Goal: Task Accomplishment & Management: Complete application form

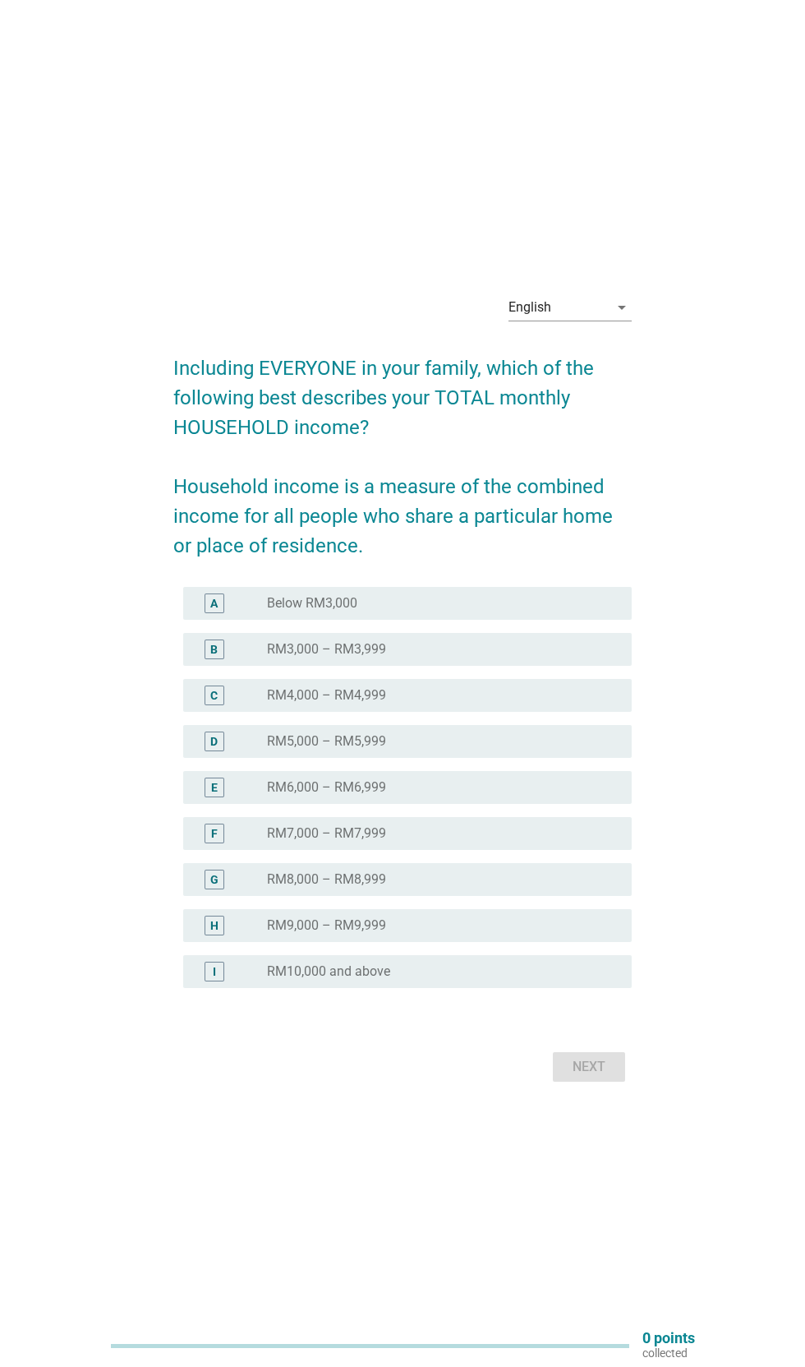
click at [197, 797] on div "E" at bounding box center [213, 787] width 35 height 20
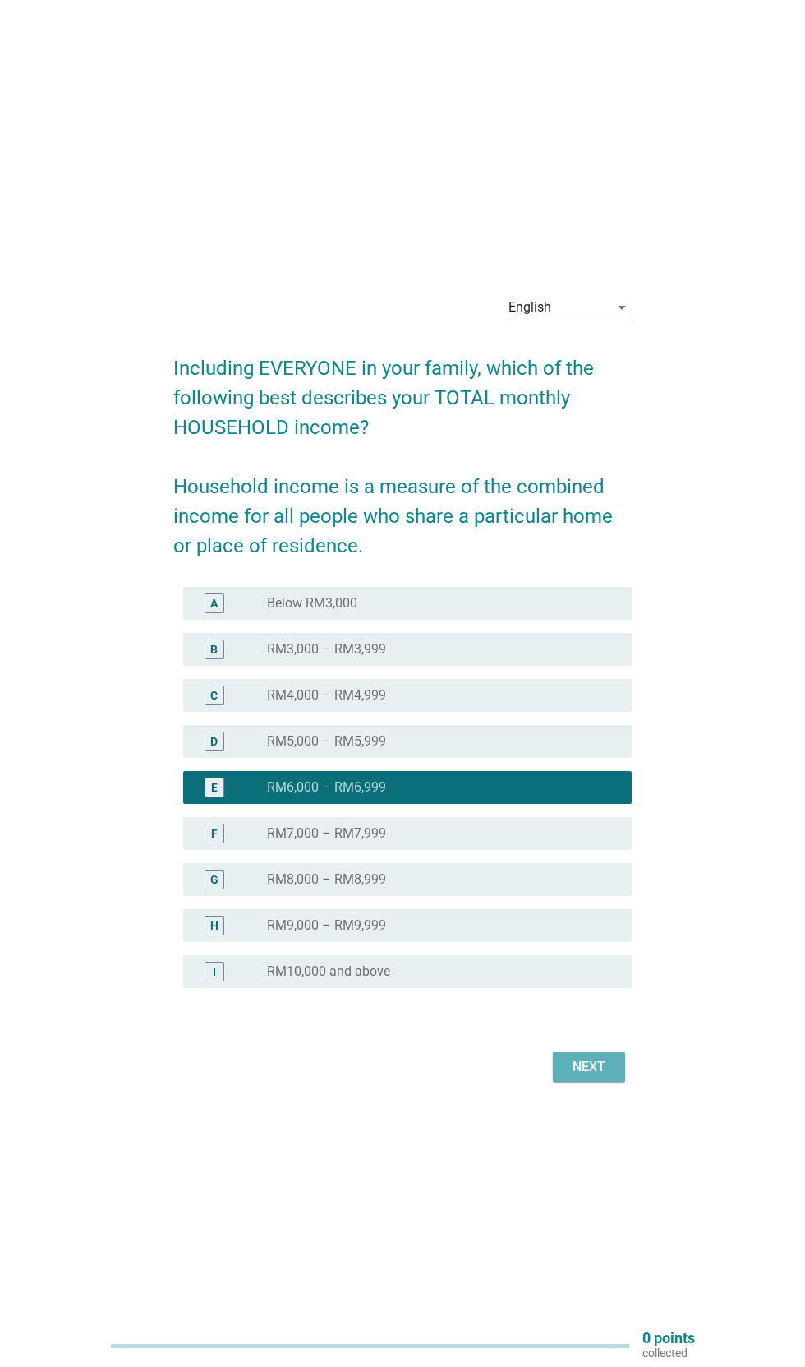
click at [602, 1077] on div "Next" at bounding box center [589, 1067] width 46 height 20
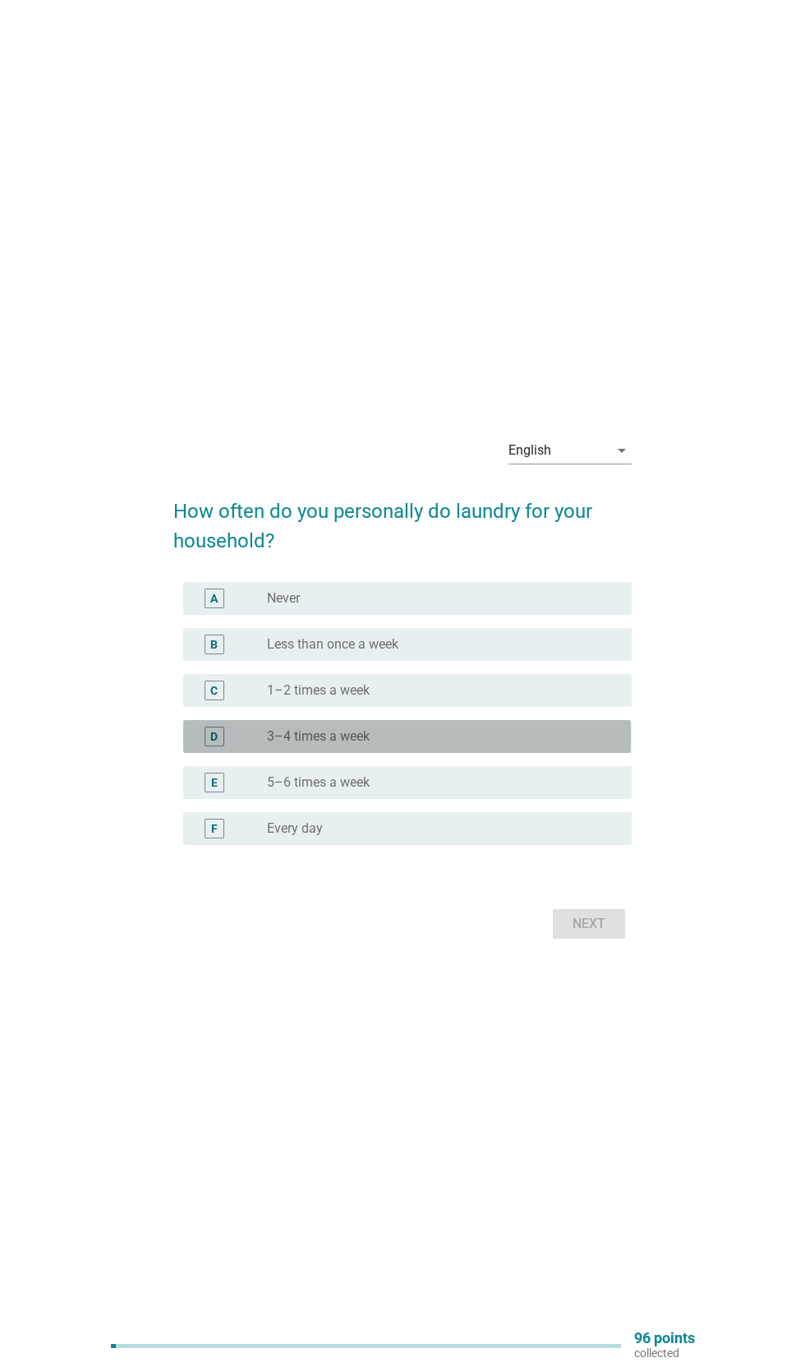
click at [214, 745] on div "D" at bounding box center [213, 735] width 7 height 17
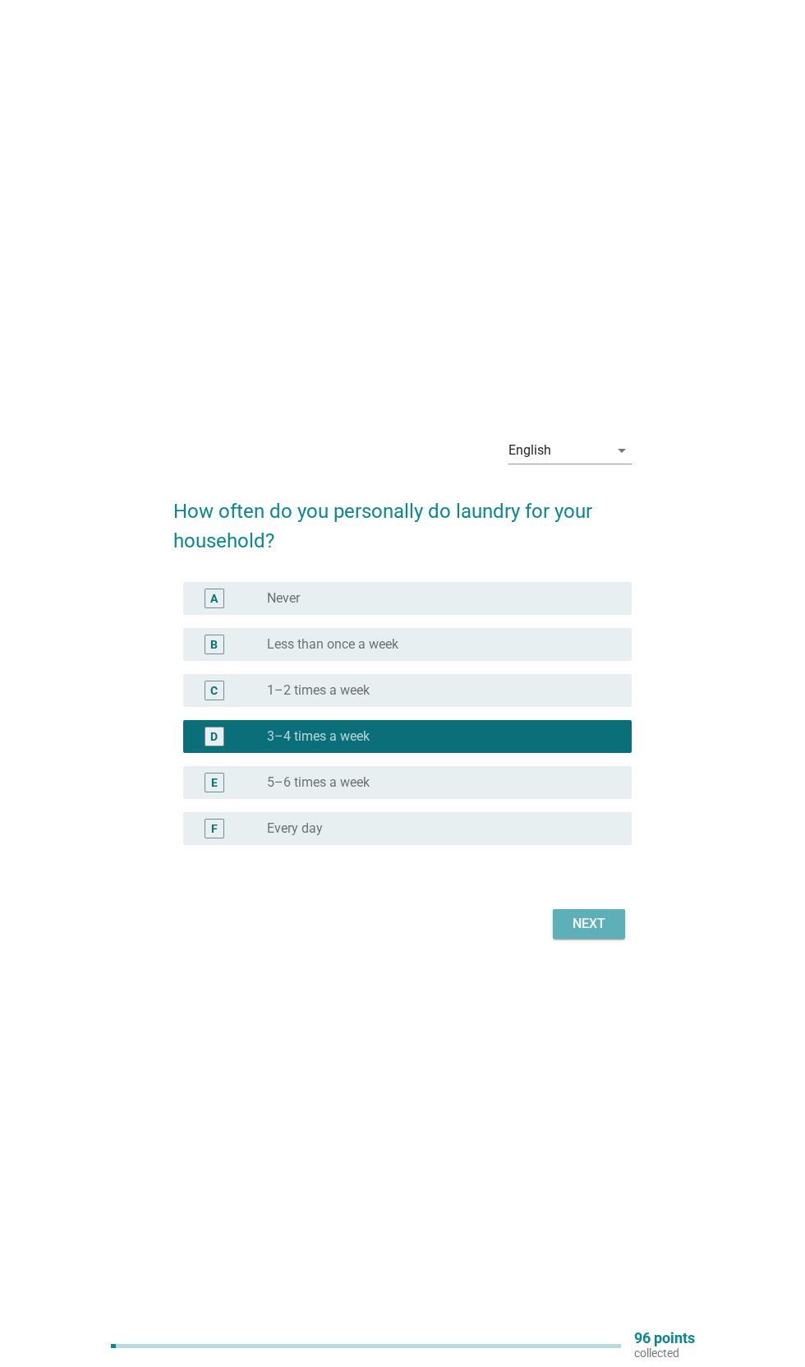
click at [611, 934] on div "Next" at bounding box center [589, 924] width 46 height 20
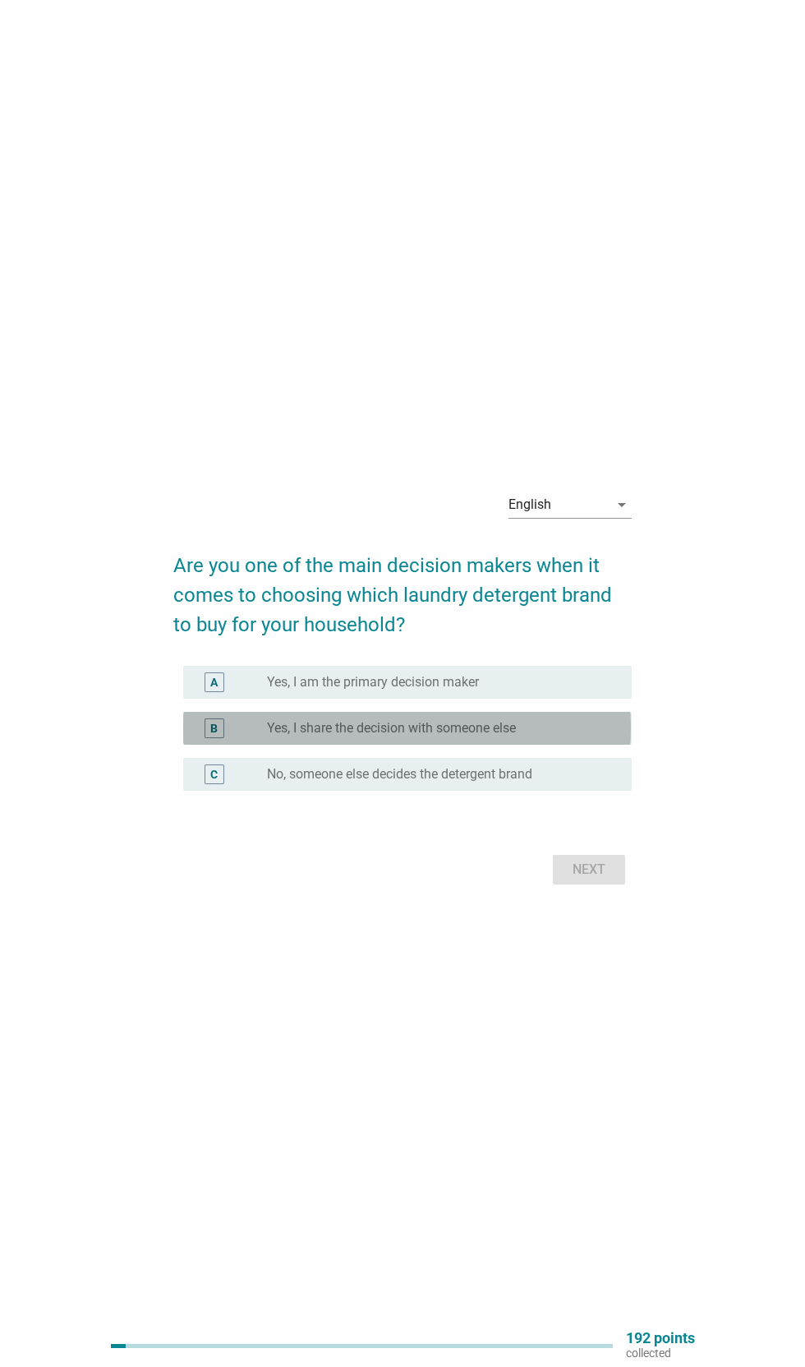
click at [214, 736] on div "B" at bounding box center [213, 727] width 7 height 17
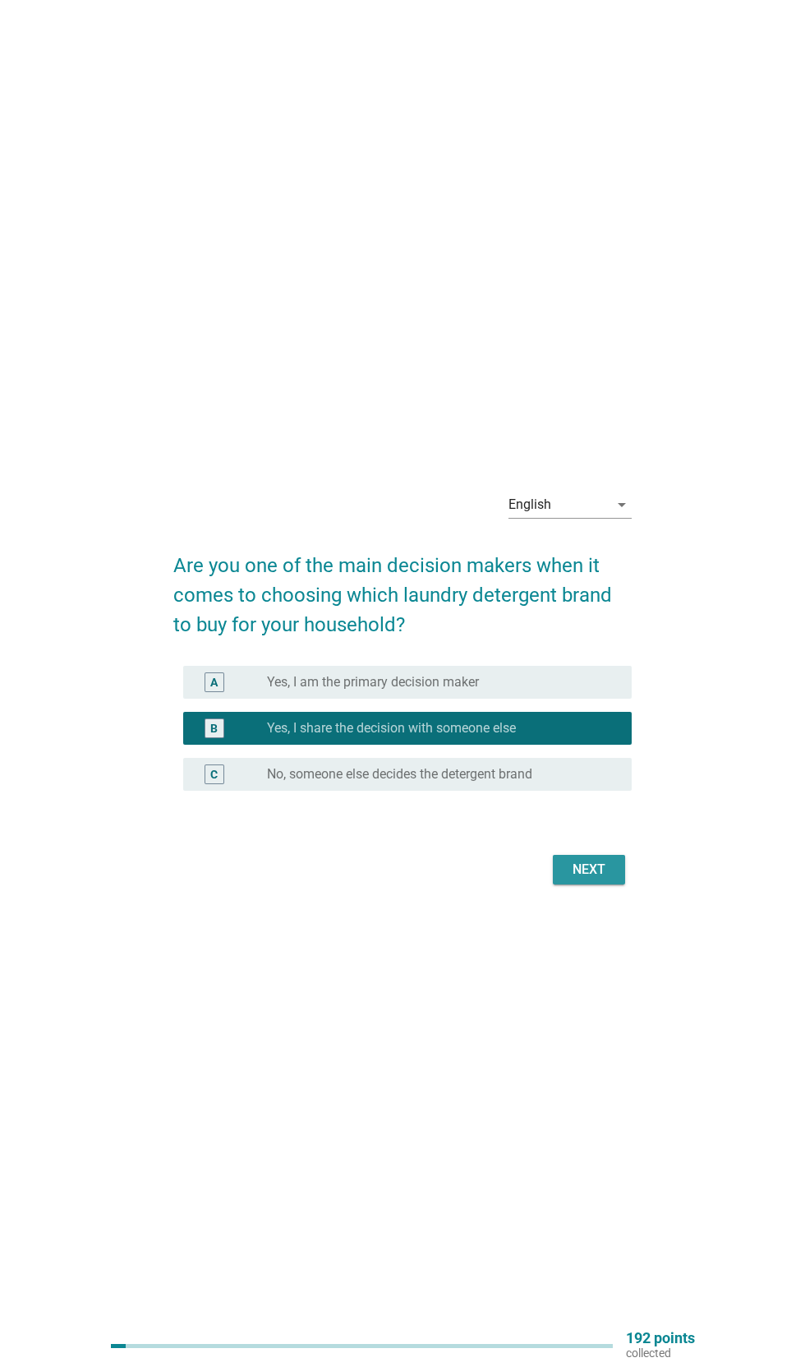
click at [618, 884] on button "Next" at bounding box center [589, 870] width 72 height 30
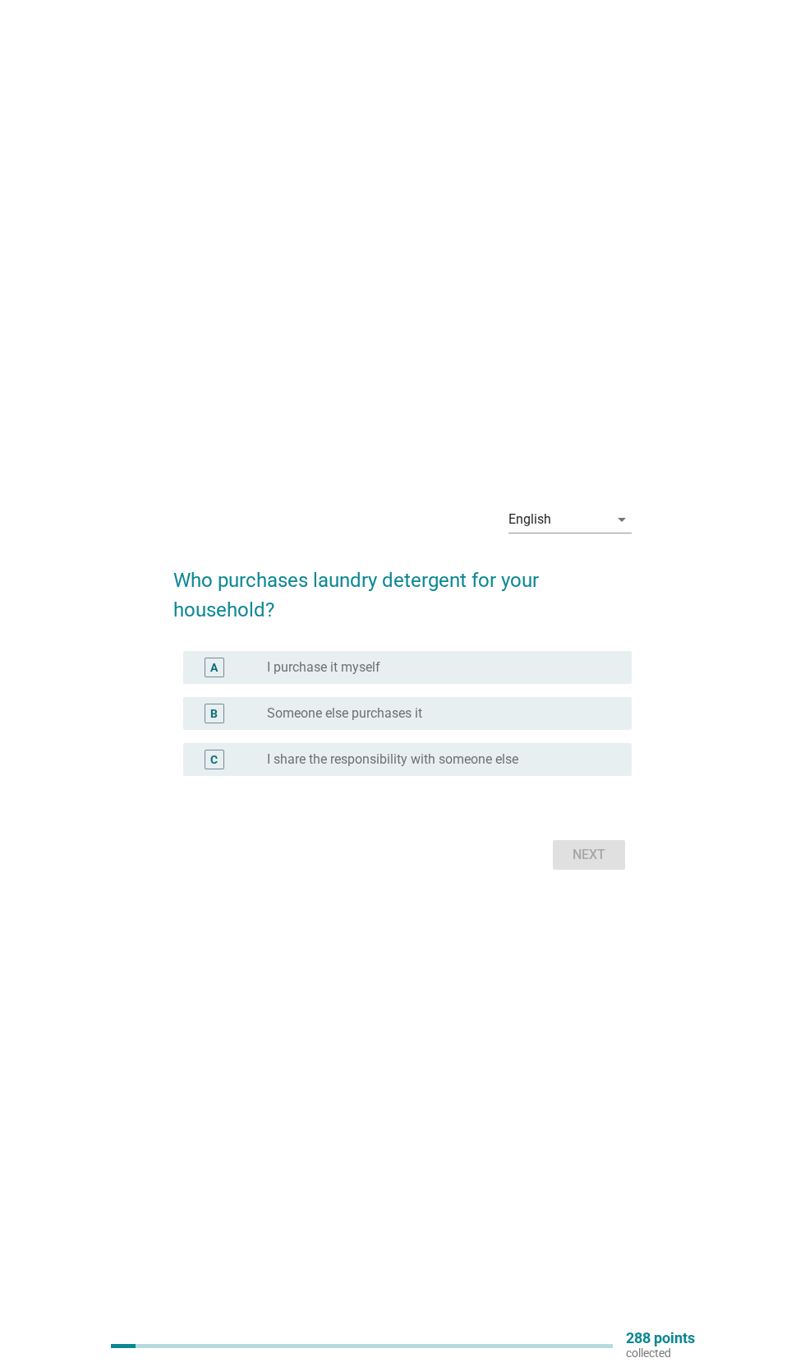
click at [187, 776] on div "C radio_button_unchecked I share the responsibility with someone else" at bounding box center [407, 759] width 448 height 33
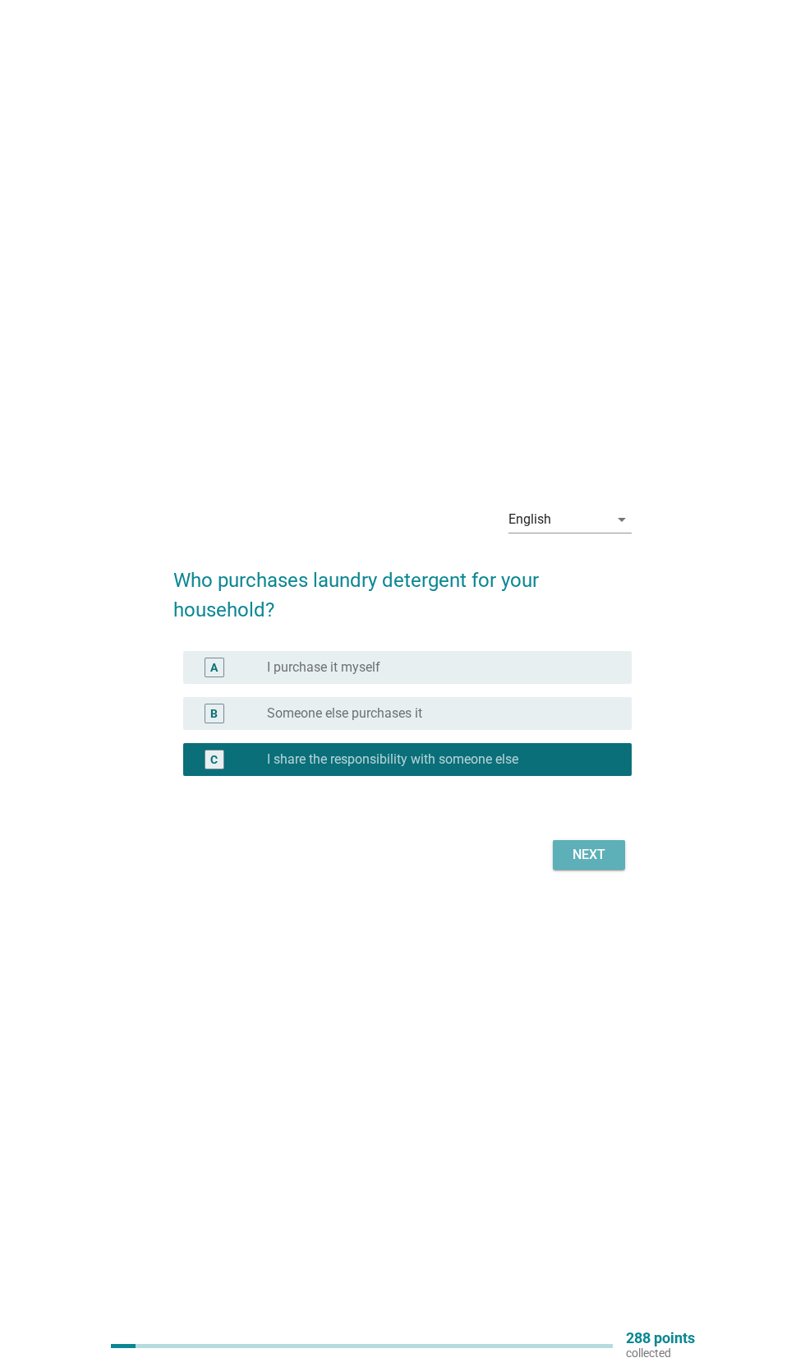
click at [617, 870] on button "Next" at bounding box center [589, 855] width 72 height 30
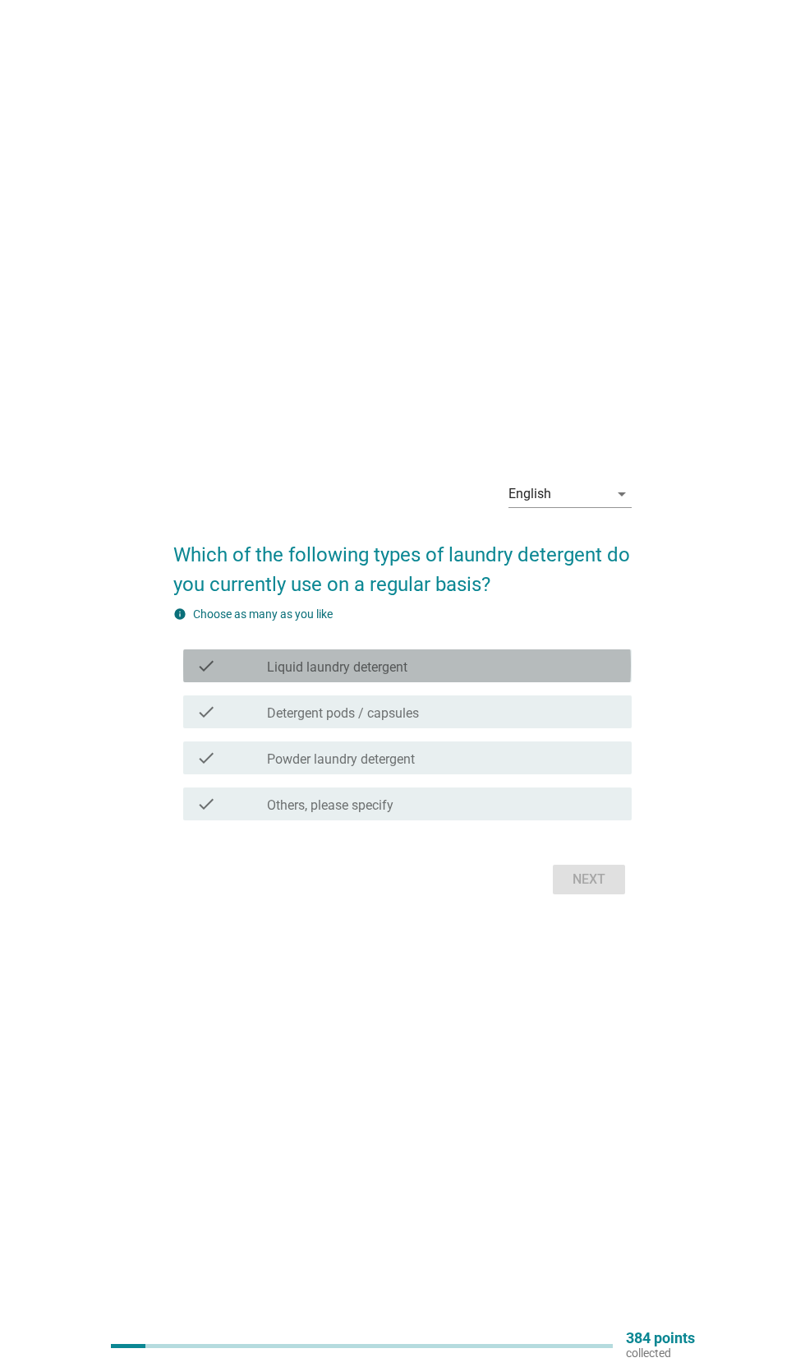
click at [189, 682] on div "check check_box_outline_blank Liquid laundry detergent" at bounding box center [407, 665] width 448 height 33
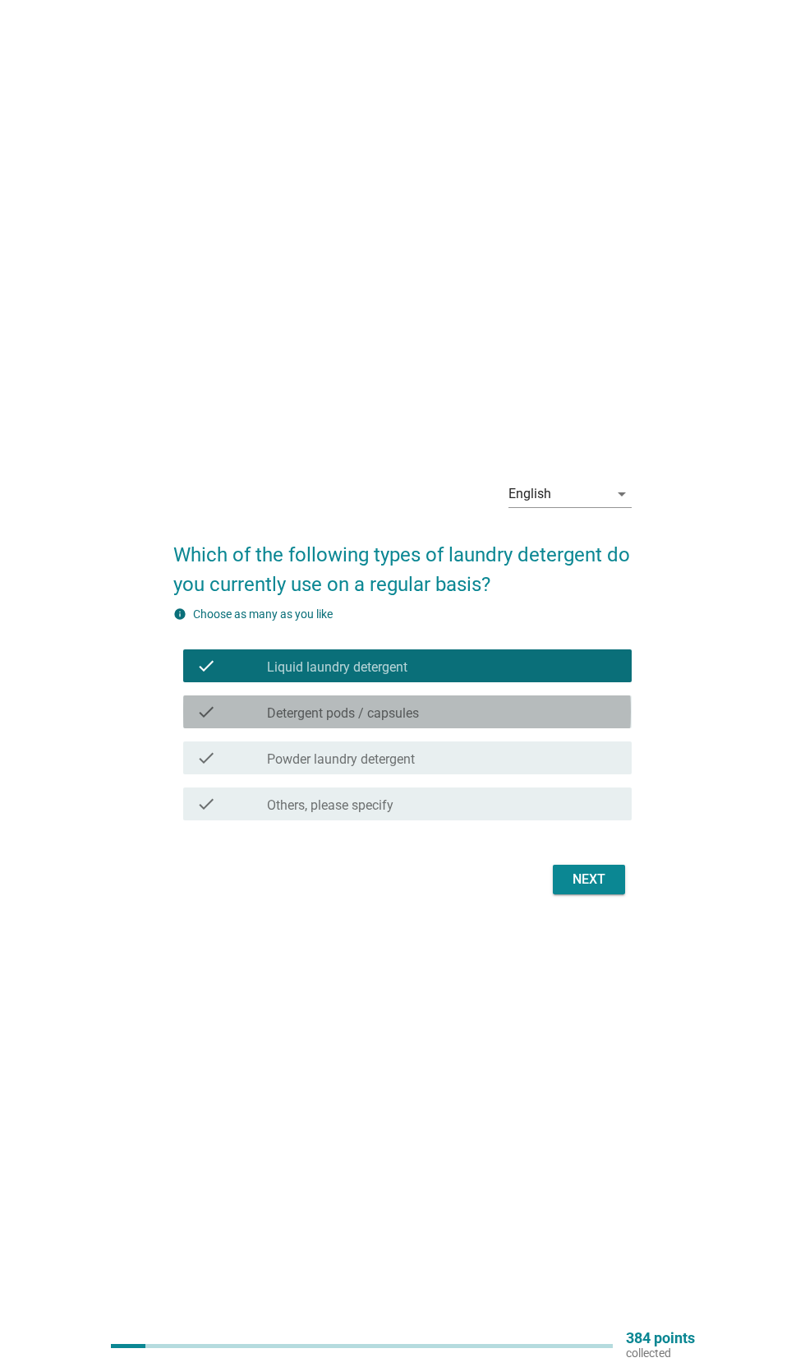
click at [205, 722] on icon "check" at bounding box center [206, 712] width 20 height 20
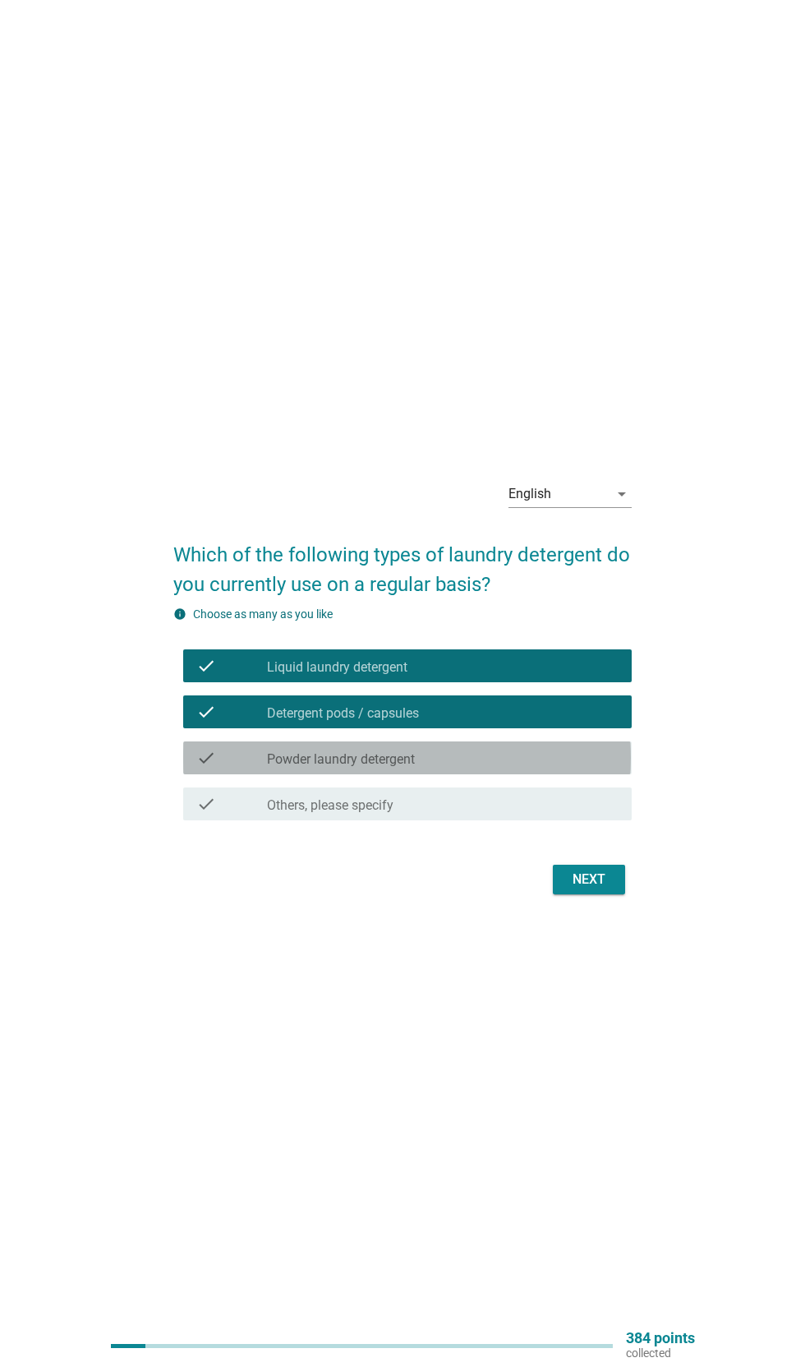
click at [185, 774] on div "check check_box_outline_blank Powder laundry detergent" at bounding box center [407, 757] width 448 height 33
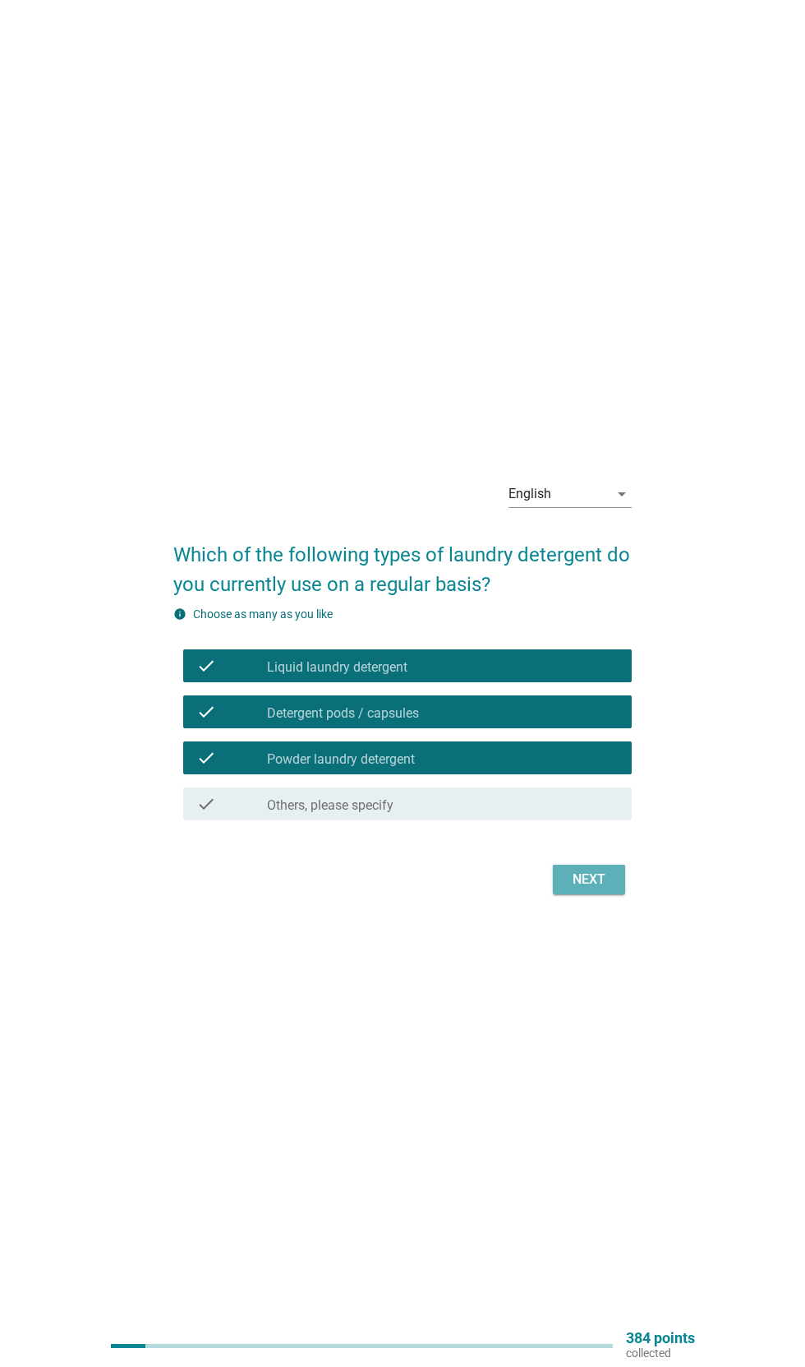
click at [620, 894] on button "Next" at bounding box center [589, 880] width 72 height 30
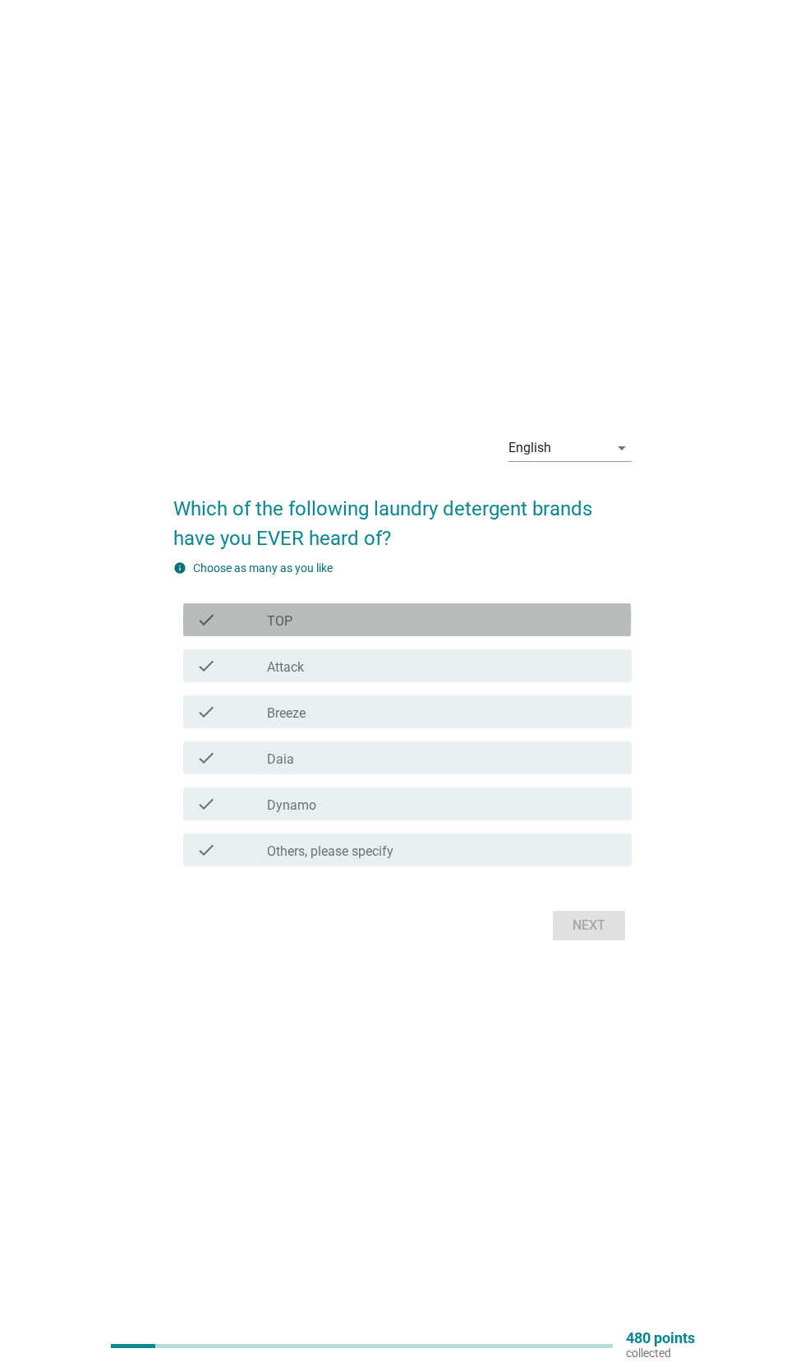
click at [185, 636] on div "check check_box_outline_blank TOP" at bounding box center [407, 619] width 448 height 33
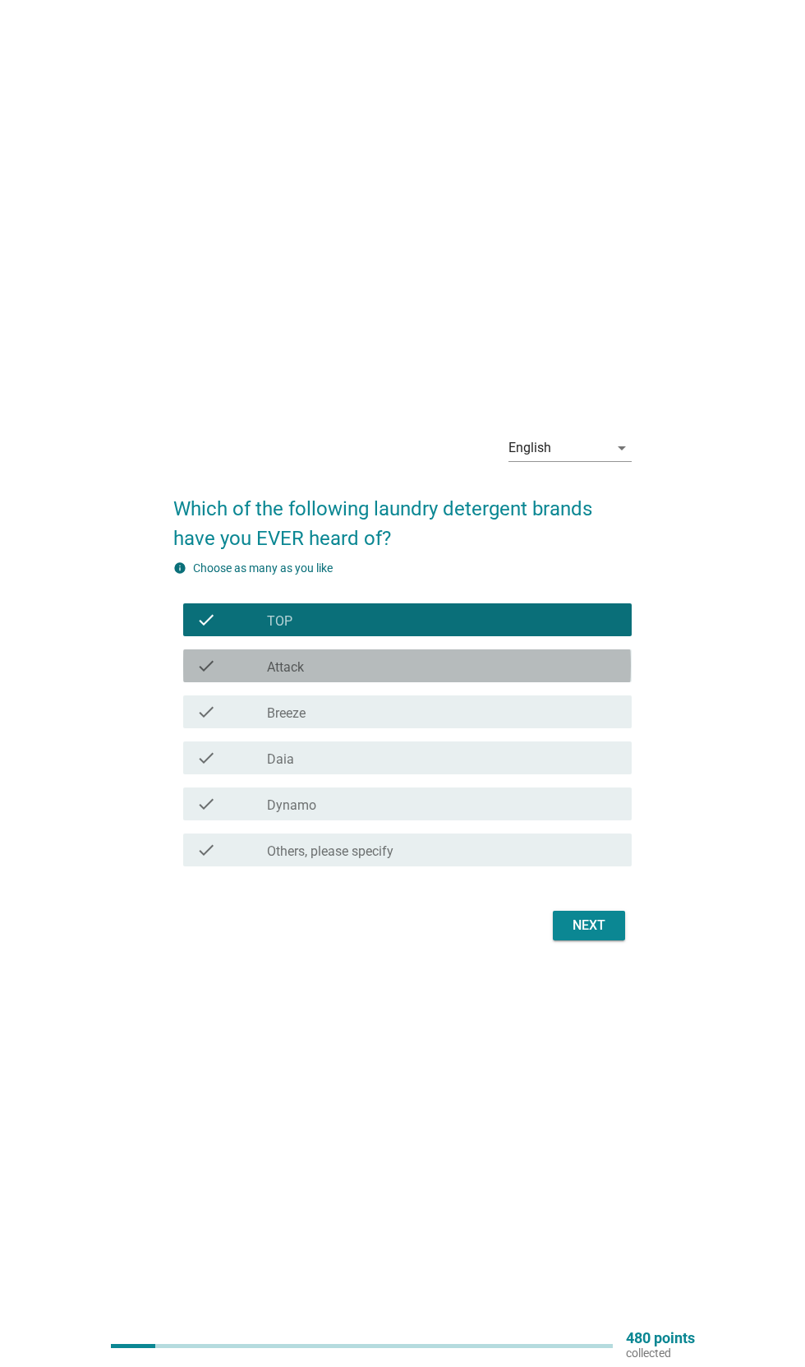
click at [196, 682] on div "check check_box_outline_blank Attack" at bounding box center [407, 665] width 448 height 33
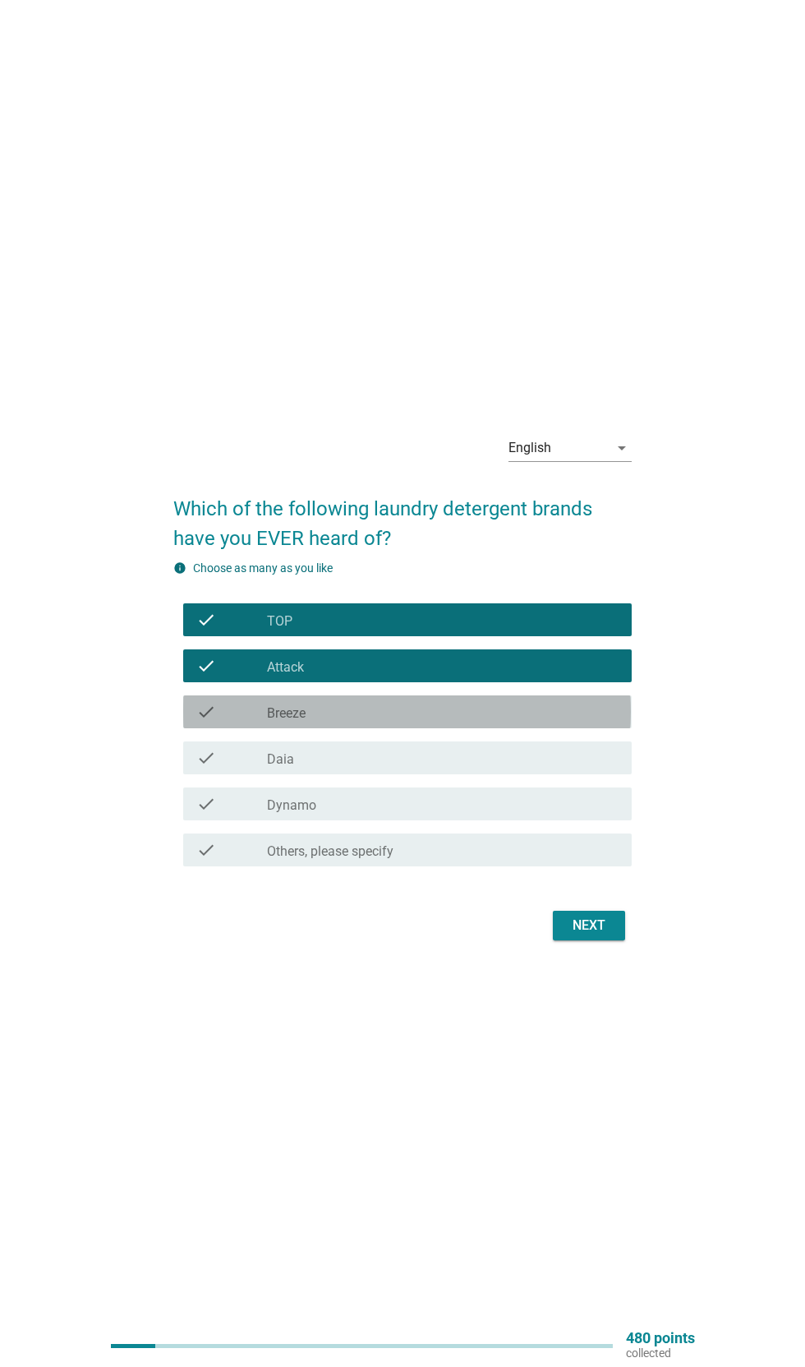
click at [205, 722] on icon "check" at bounding box center [206, 712] width 20 height 20
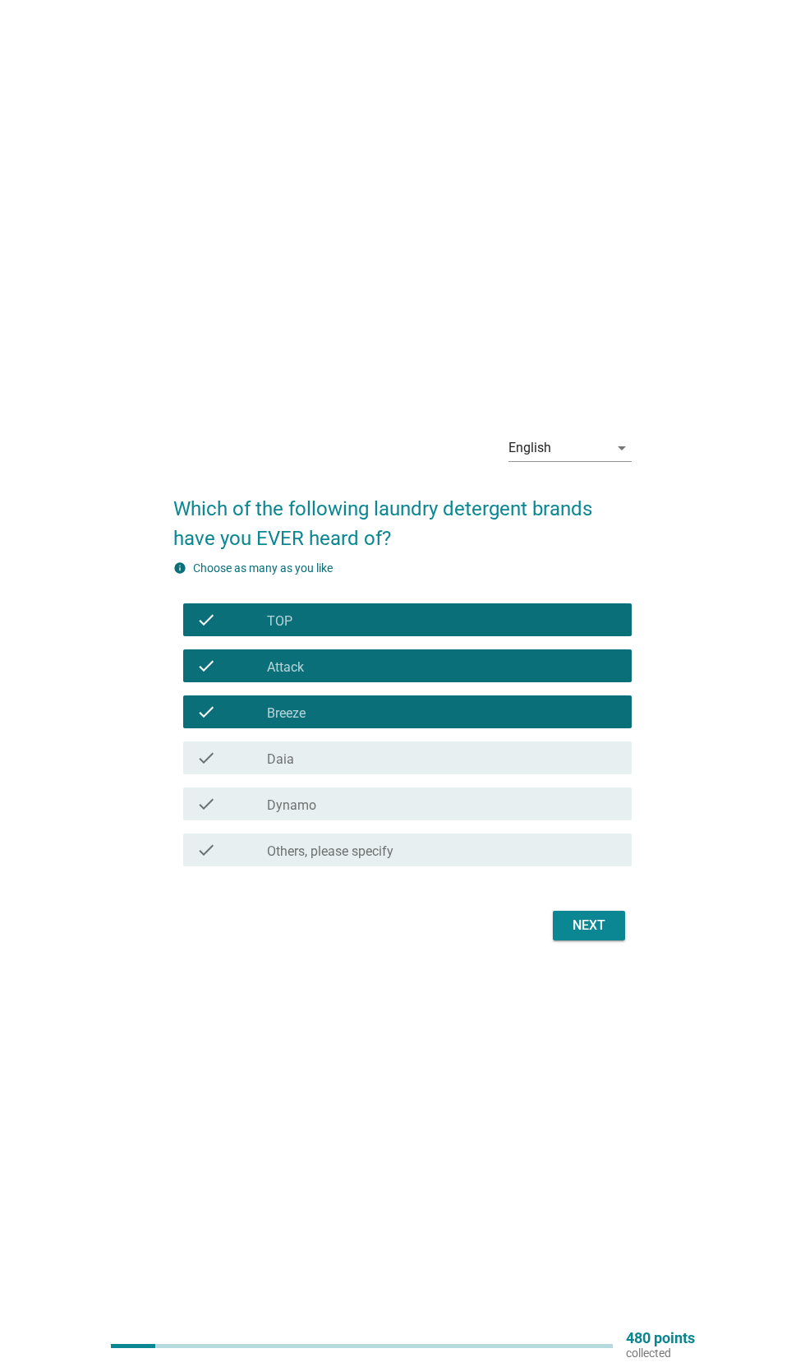
click at [205, 768] on icon "check" at bounding box center [206, 758] width 20 height 20
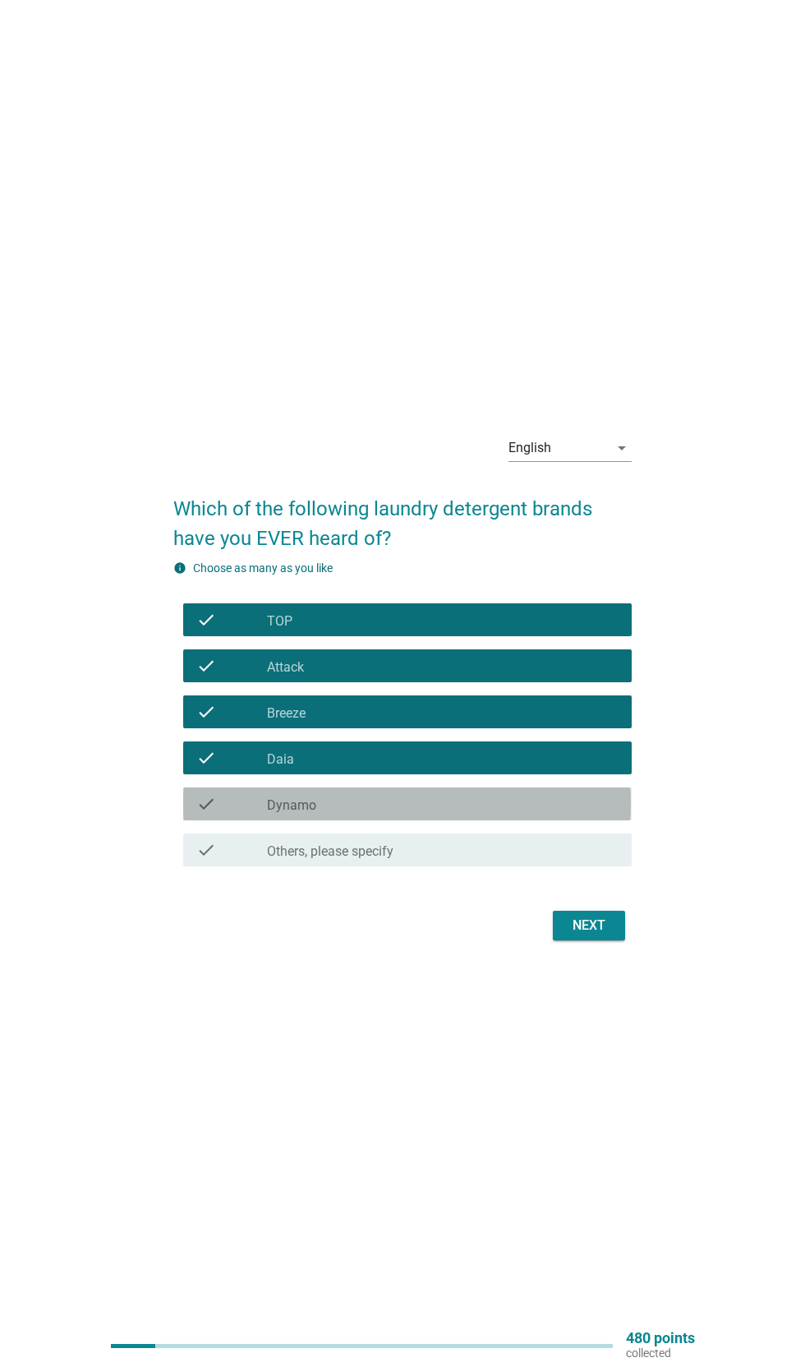
click at [222, 814] on div "check" at bounding box center [231, 804] width 71 height 20
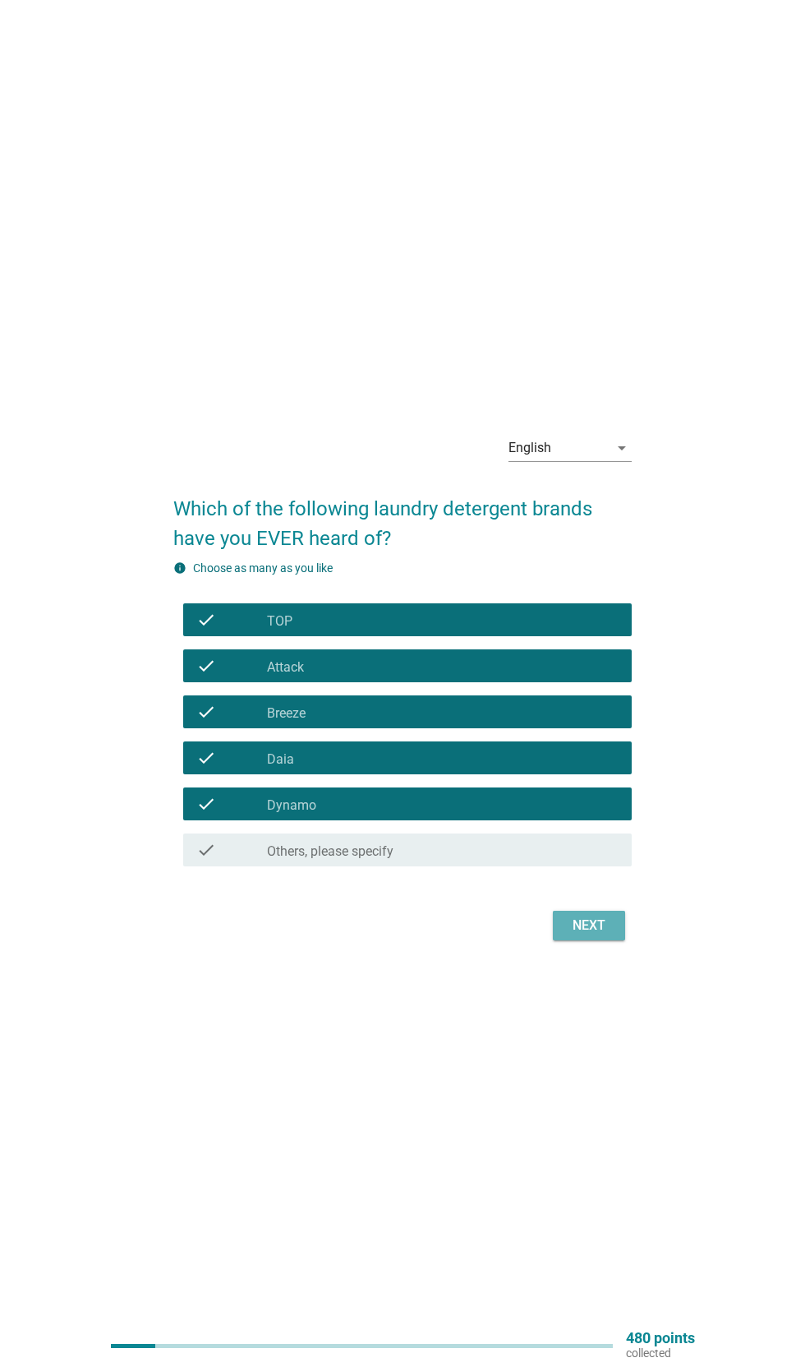
click at [600, 935] on div "Next" at bounding box center [589, 926] width 46 height 20
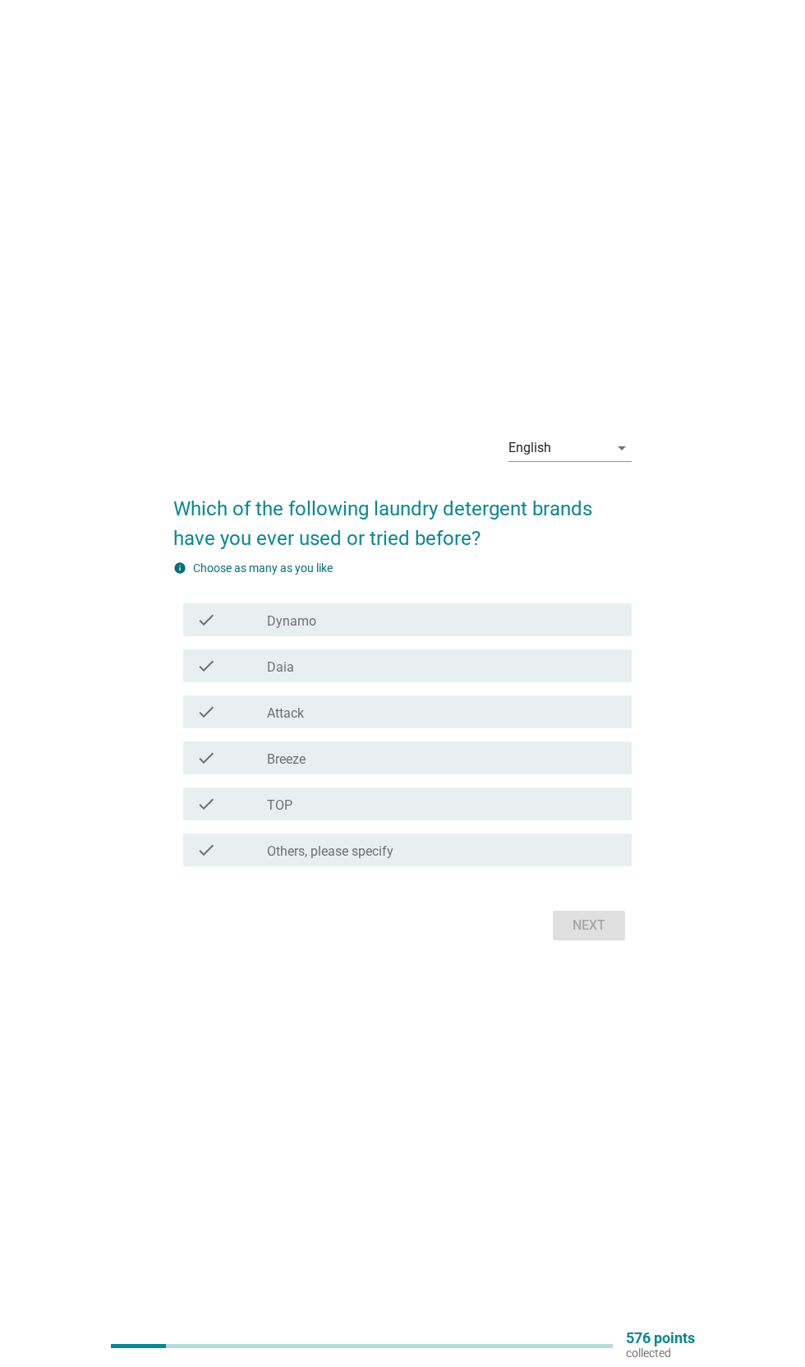
click at [206, 630] on icon "check" at bounding box center [206, 620] width 20 height 20
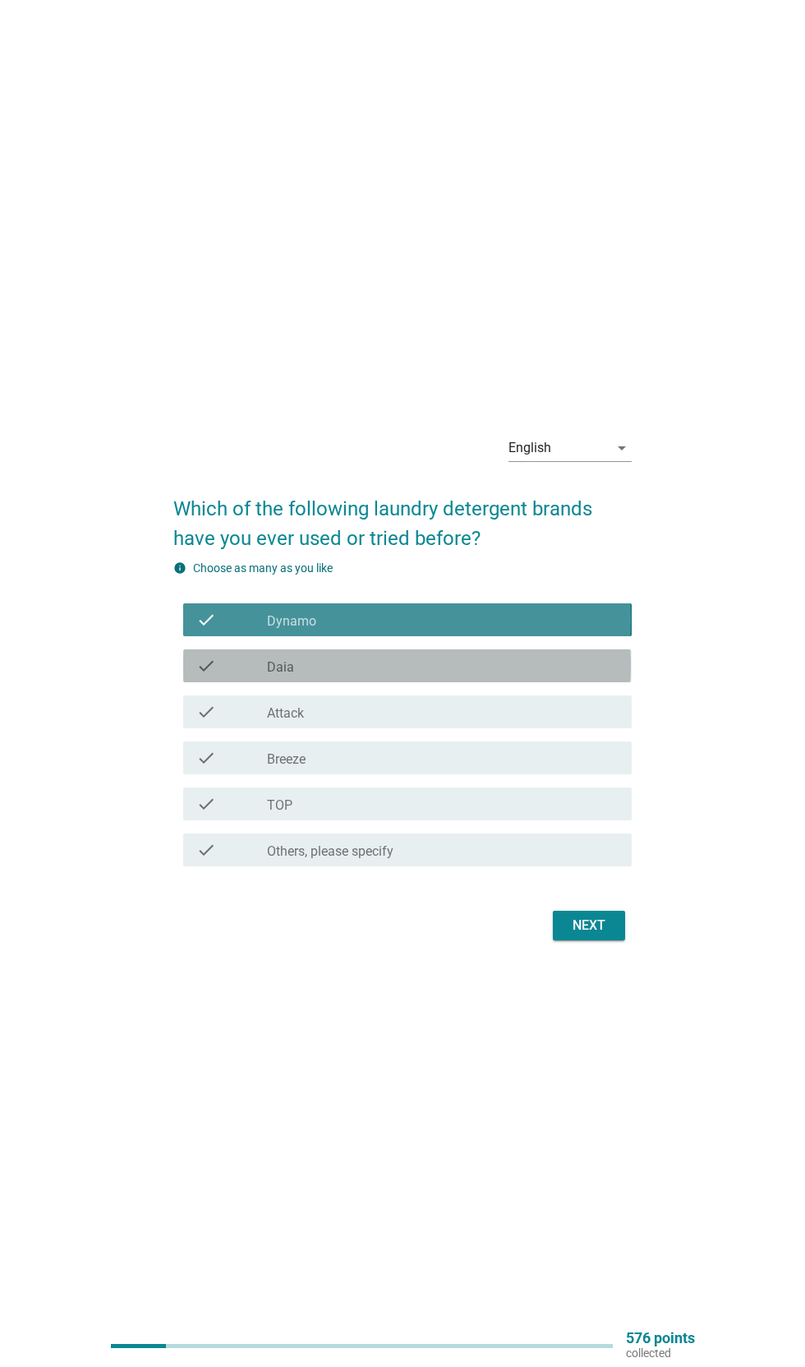
click at [189, 682] on div "check check_box_outline_blank Daia" at bounding box center [407, 665] width 448 height 33
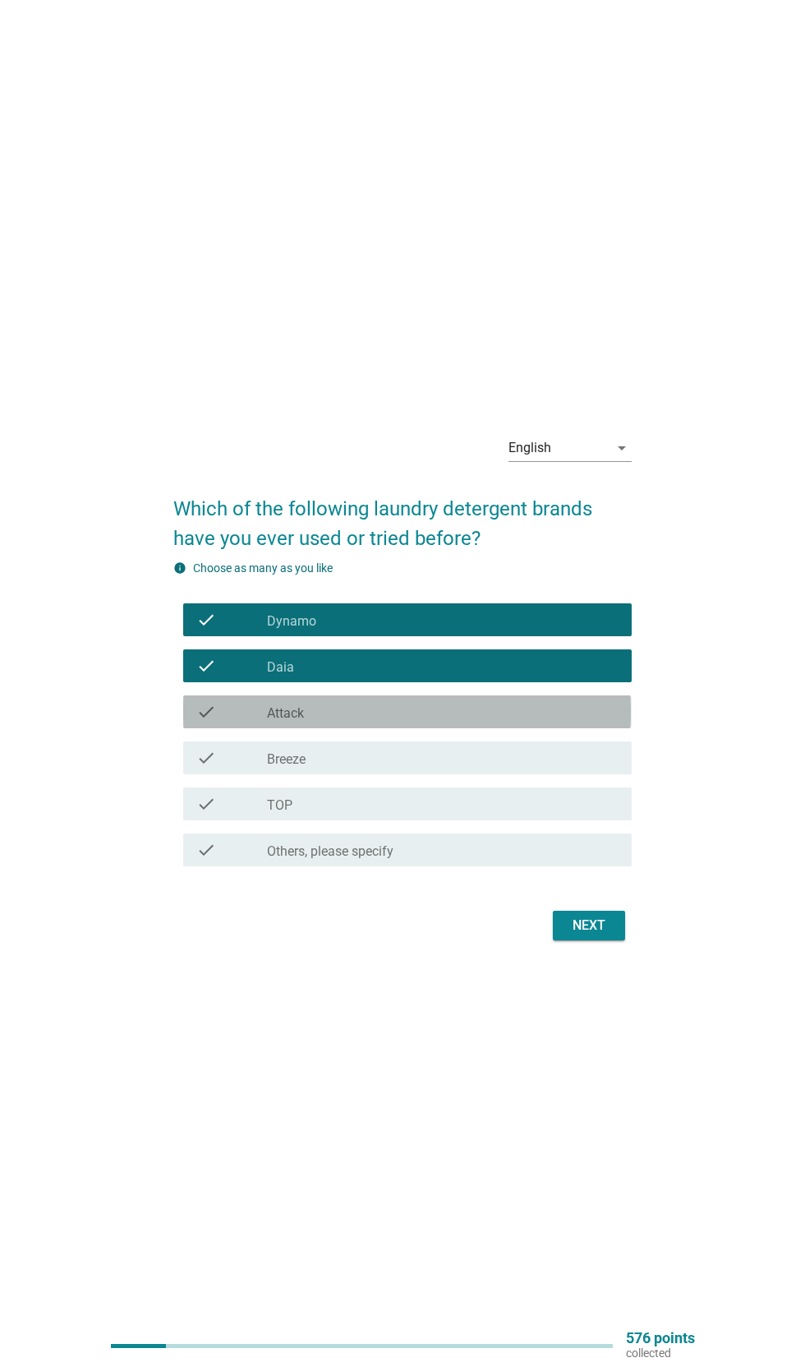
click at [208, 722] on icon "check" at bounding box center [206, 712] width 20 height 20
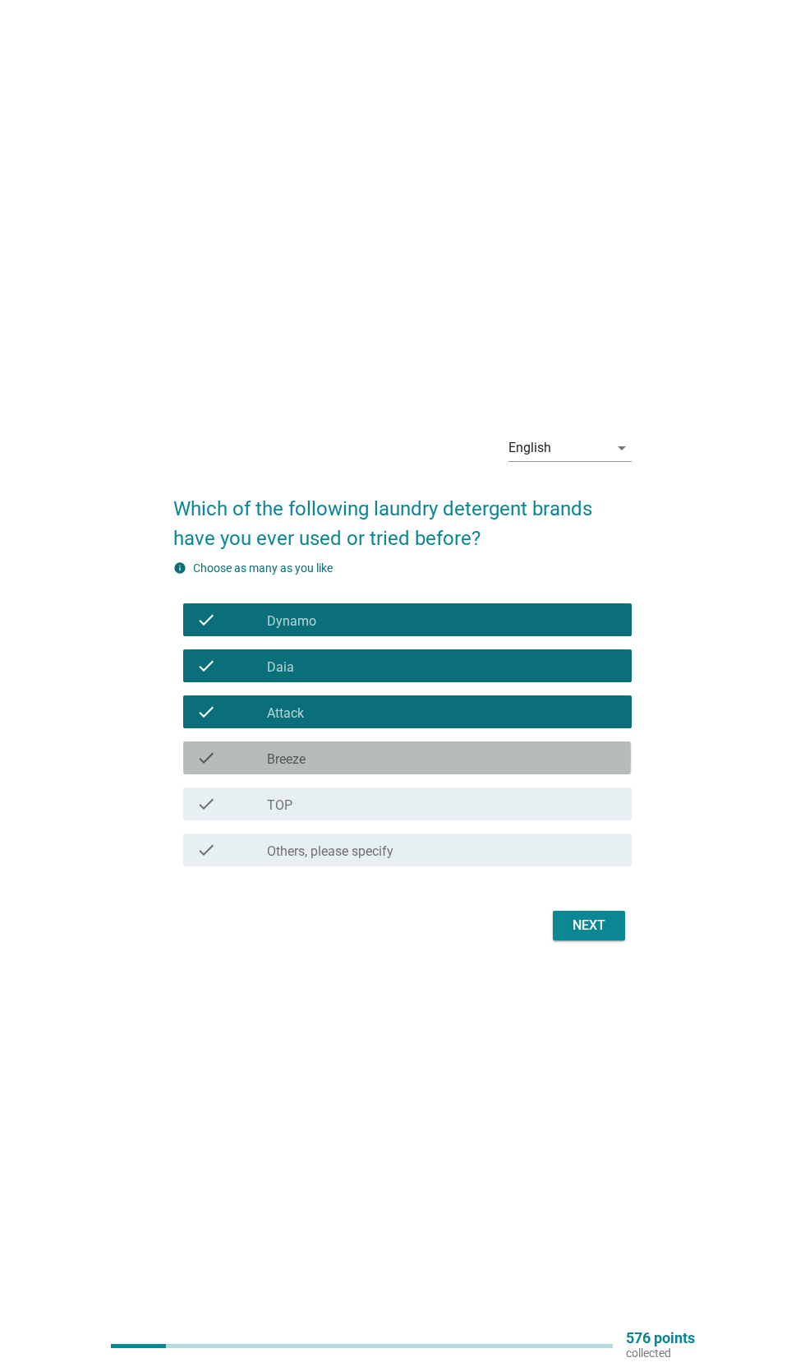
click at [206, 768] on icon "check" at bounding box center [206, 758] width 20 height 20
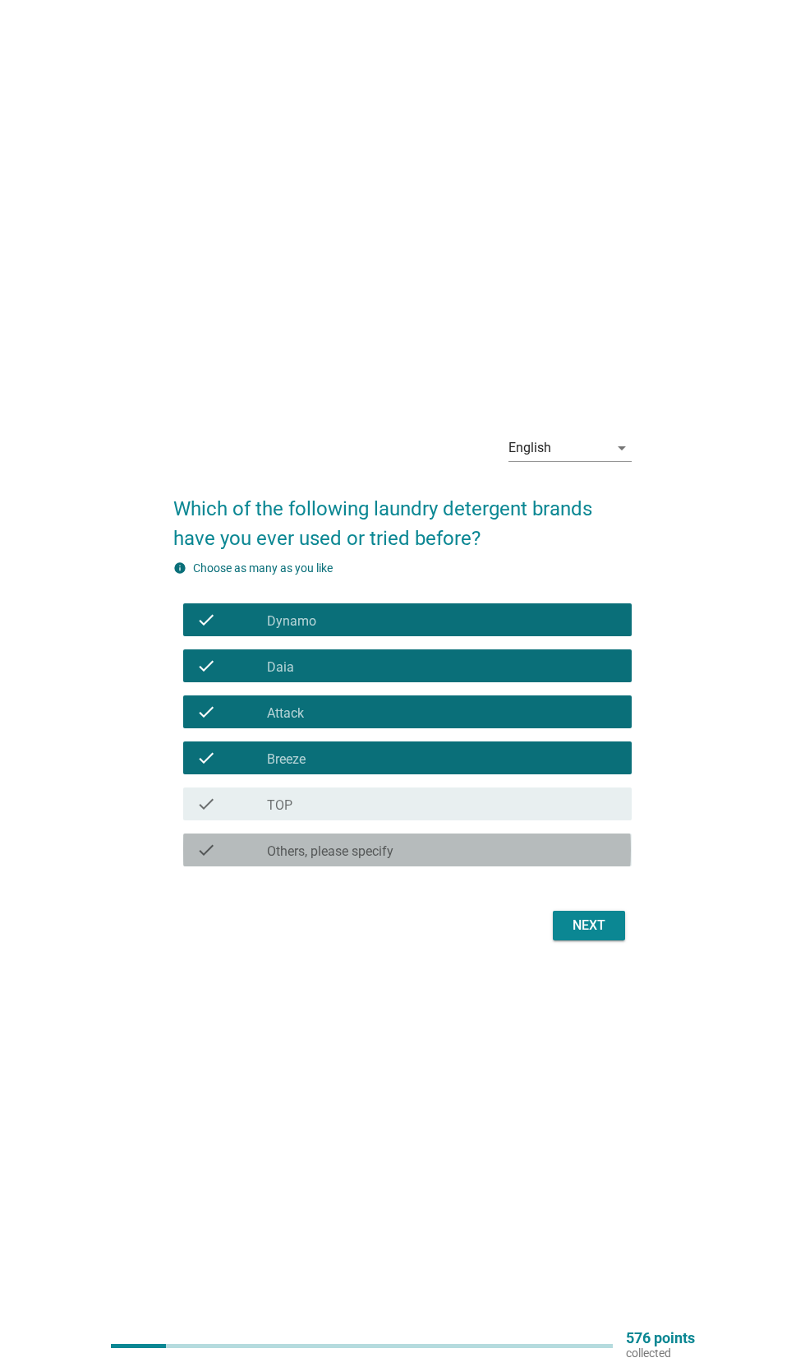
click at [219, 860] on div "check" at bounding box center [231, 850] width 71 height 20
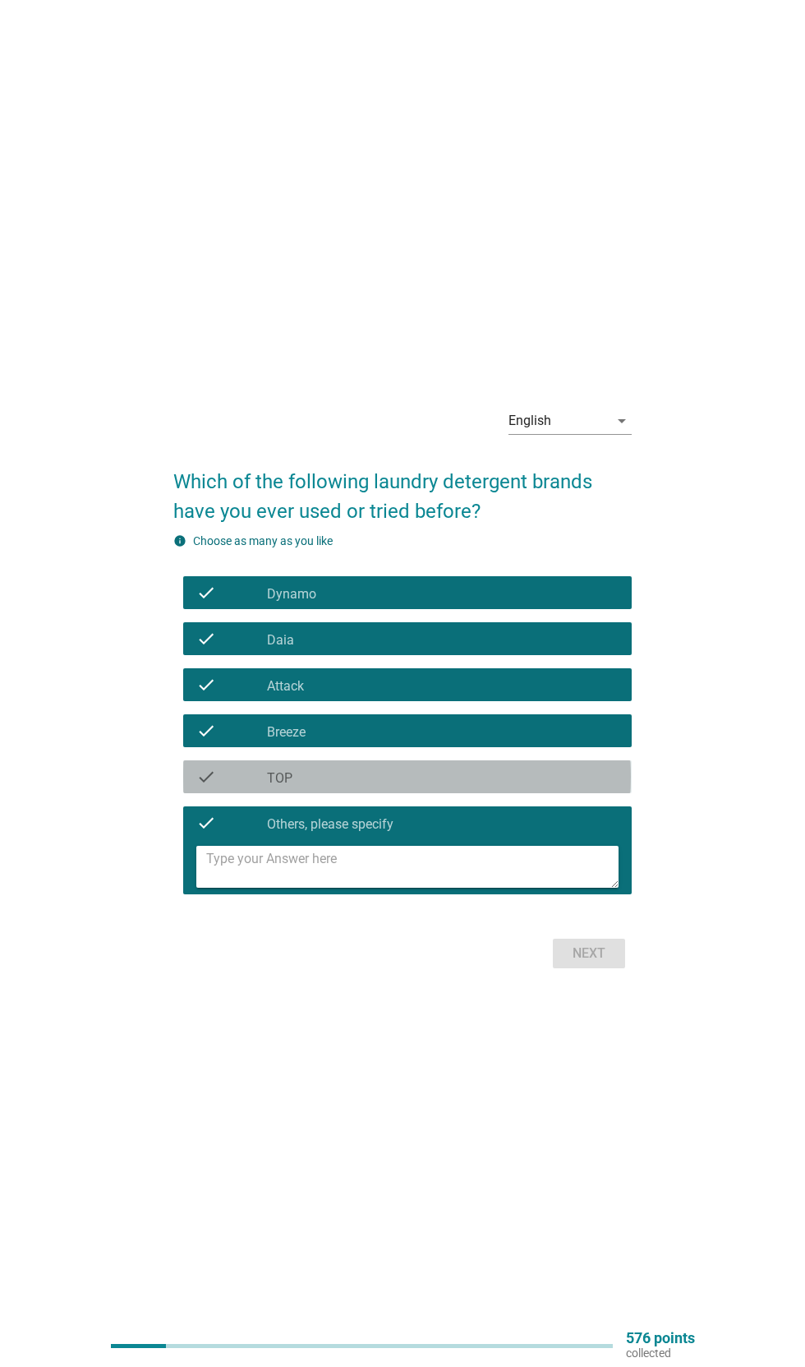
click at [219, 786] on div "check" at bounding box center [231, 777] width 71 height 20
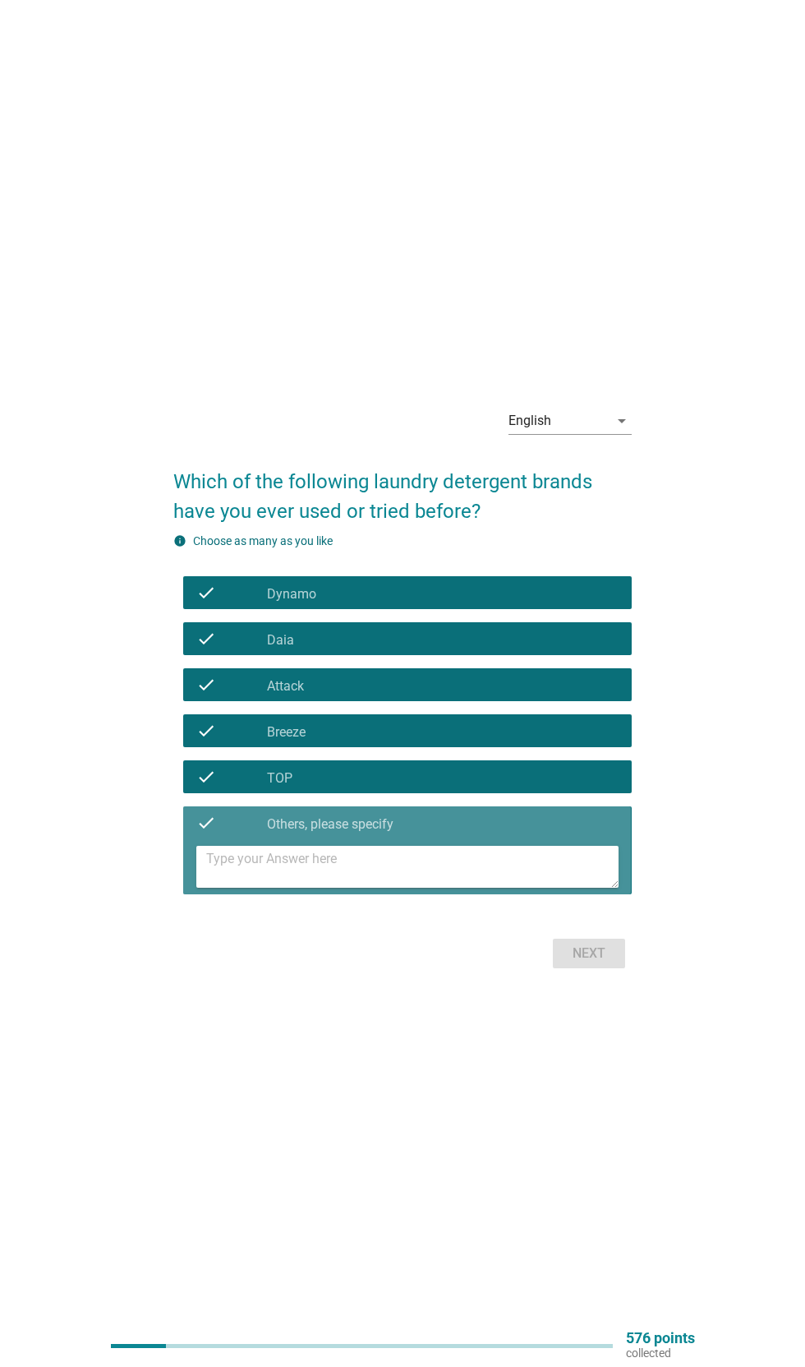
click at [206, 833] on icon "check" at bounding box center [206, 823] width 20 height 20
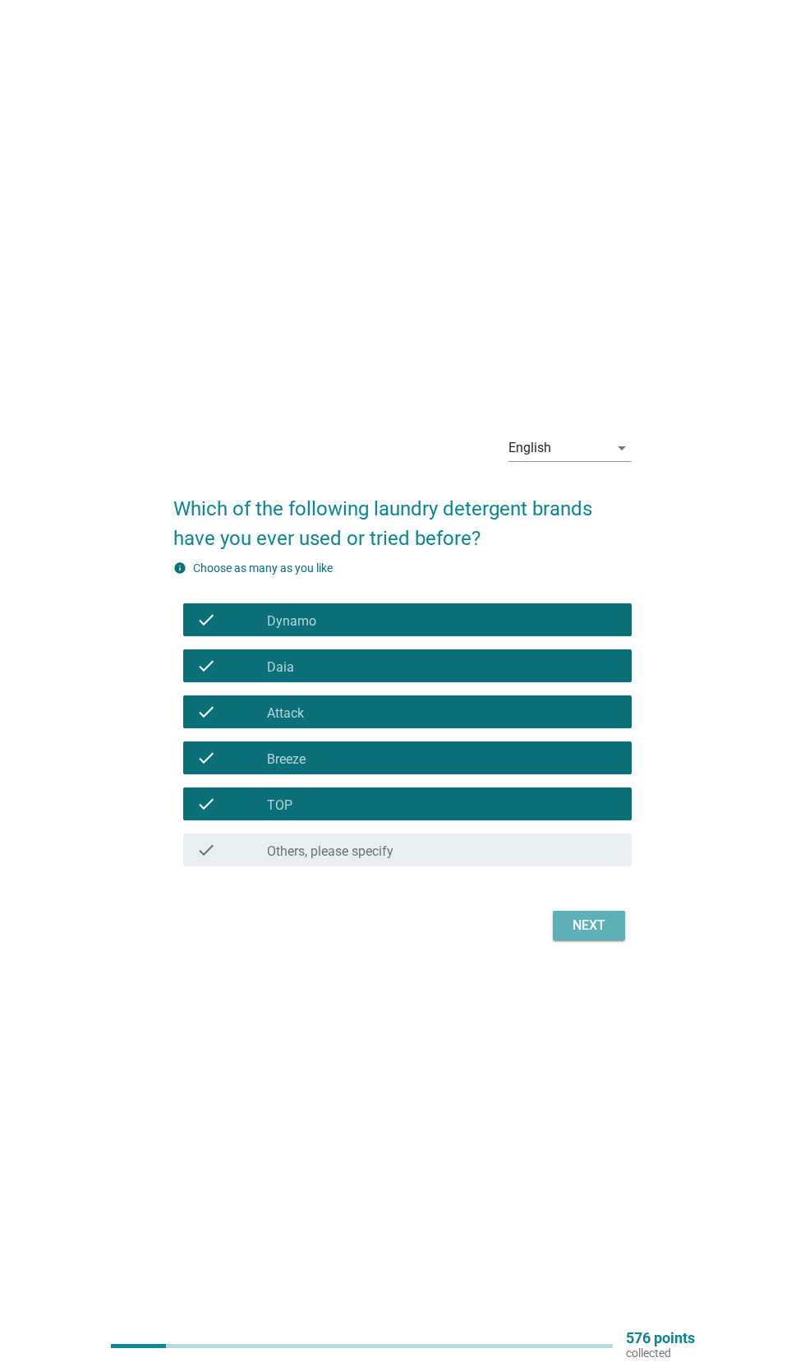
click at [602, 935] on div "Next" at bounding box center [589, 926] width 46 height 20
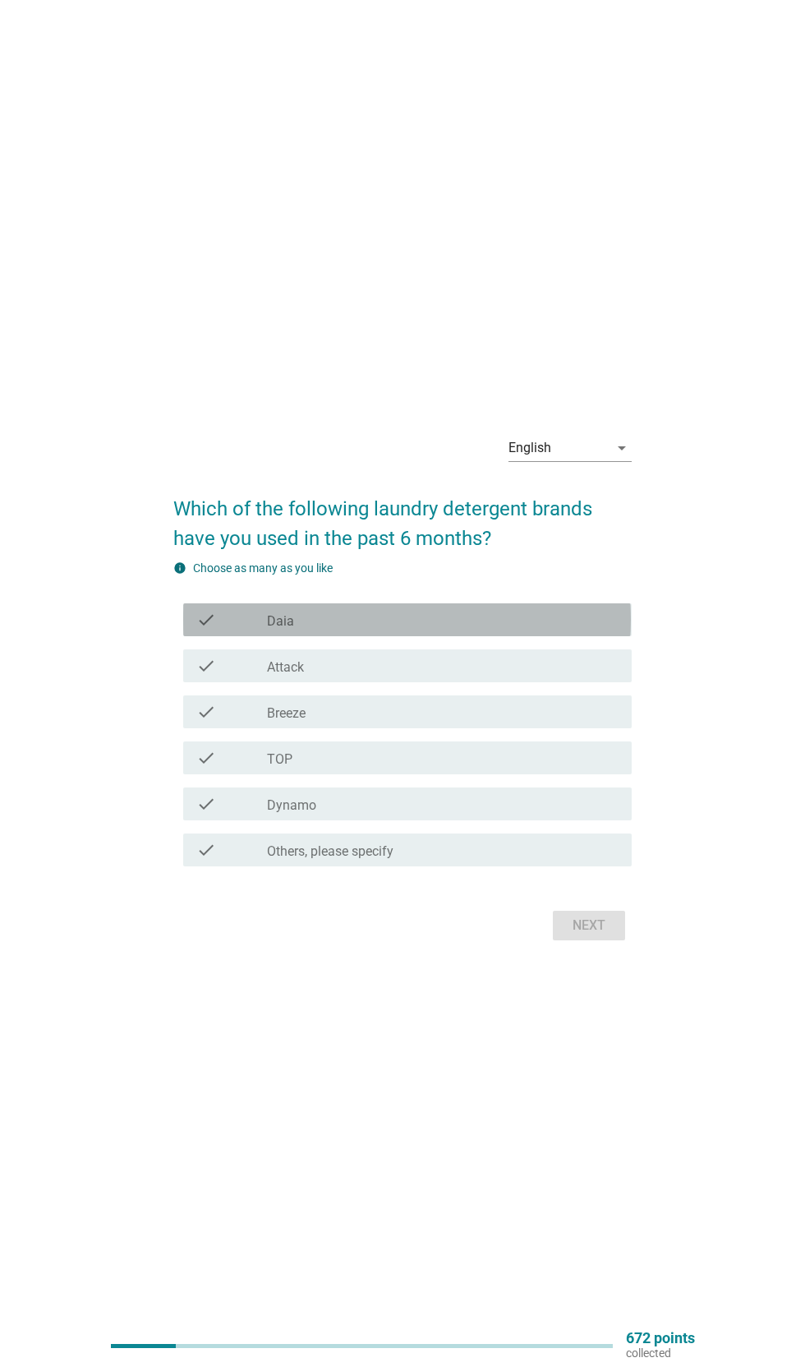
click at [196, 630] on icon "check" at bounding box center [206, 620] width 20 height 20
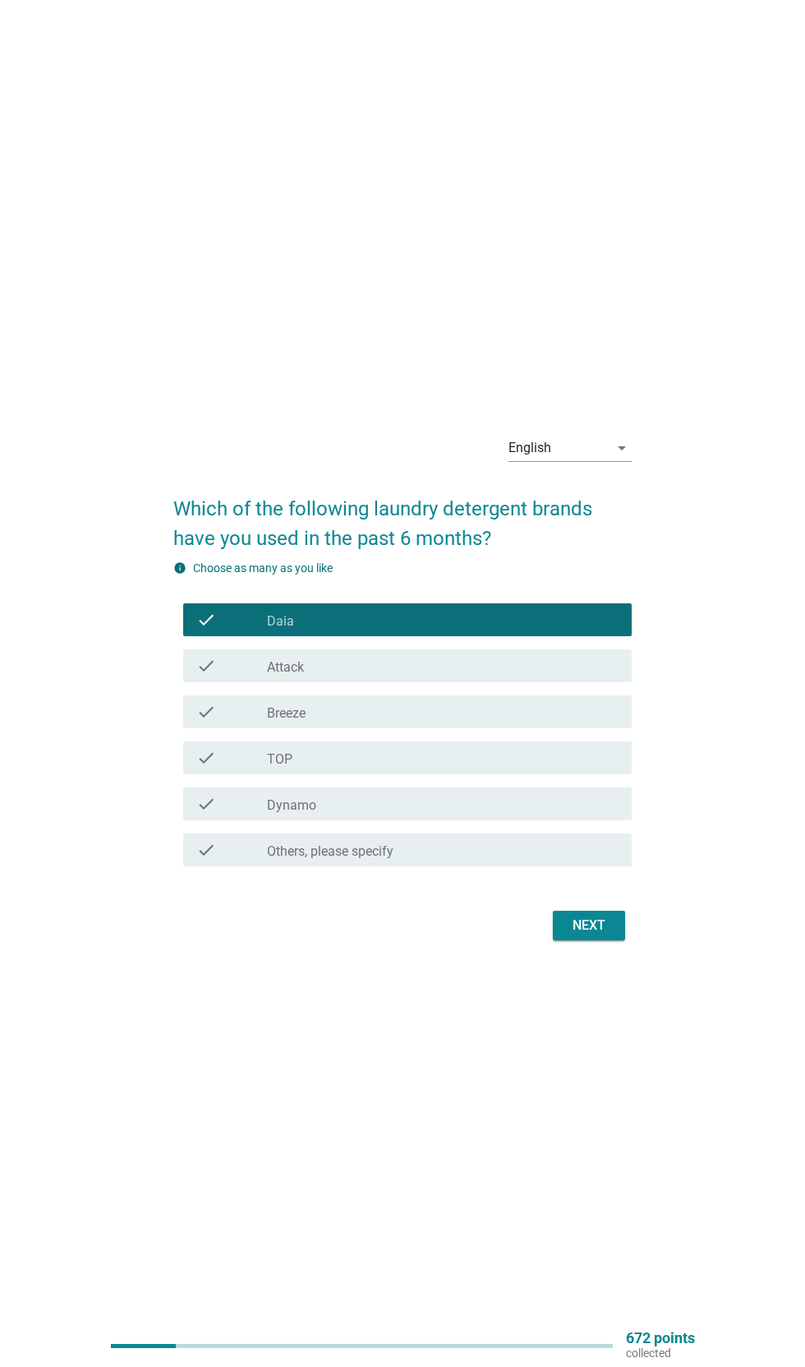
click at [199, 676] on icon "check" at bounding box center [206, 666] width 20 height 20
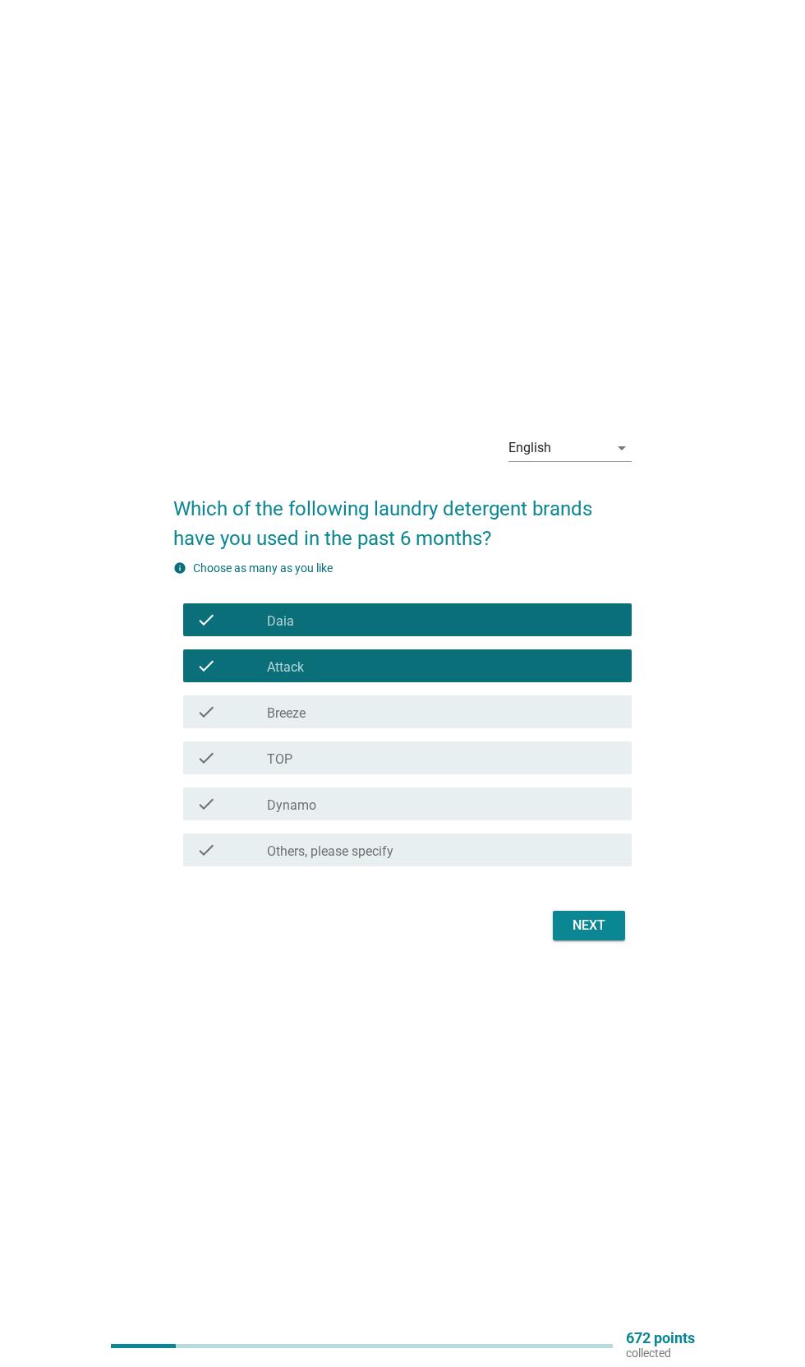
click at [206, 722] on icon "check" at bounding box center [206, 712] width 20 height 20
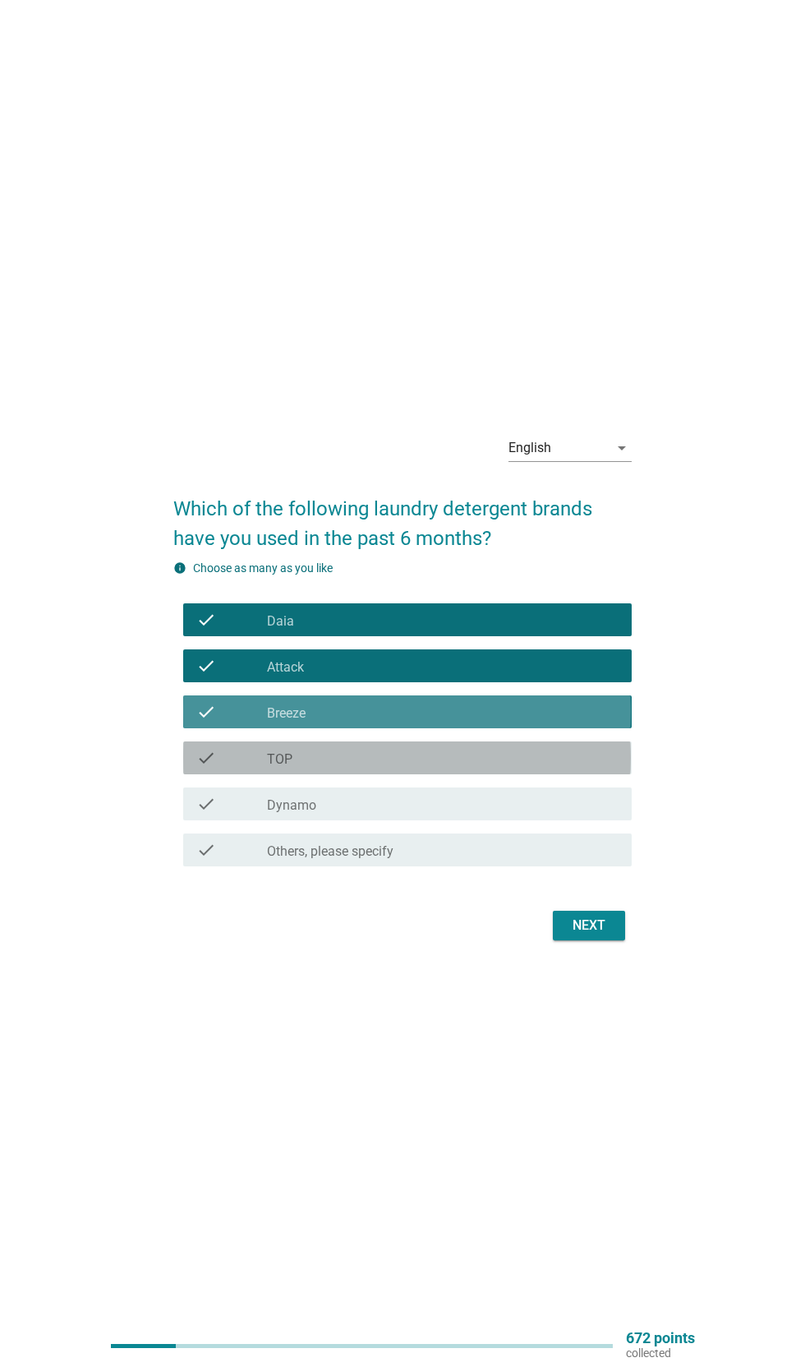
click at [206, 768] on icon "check" at bounding box center [206, 758] width 20 height 20
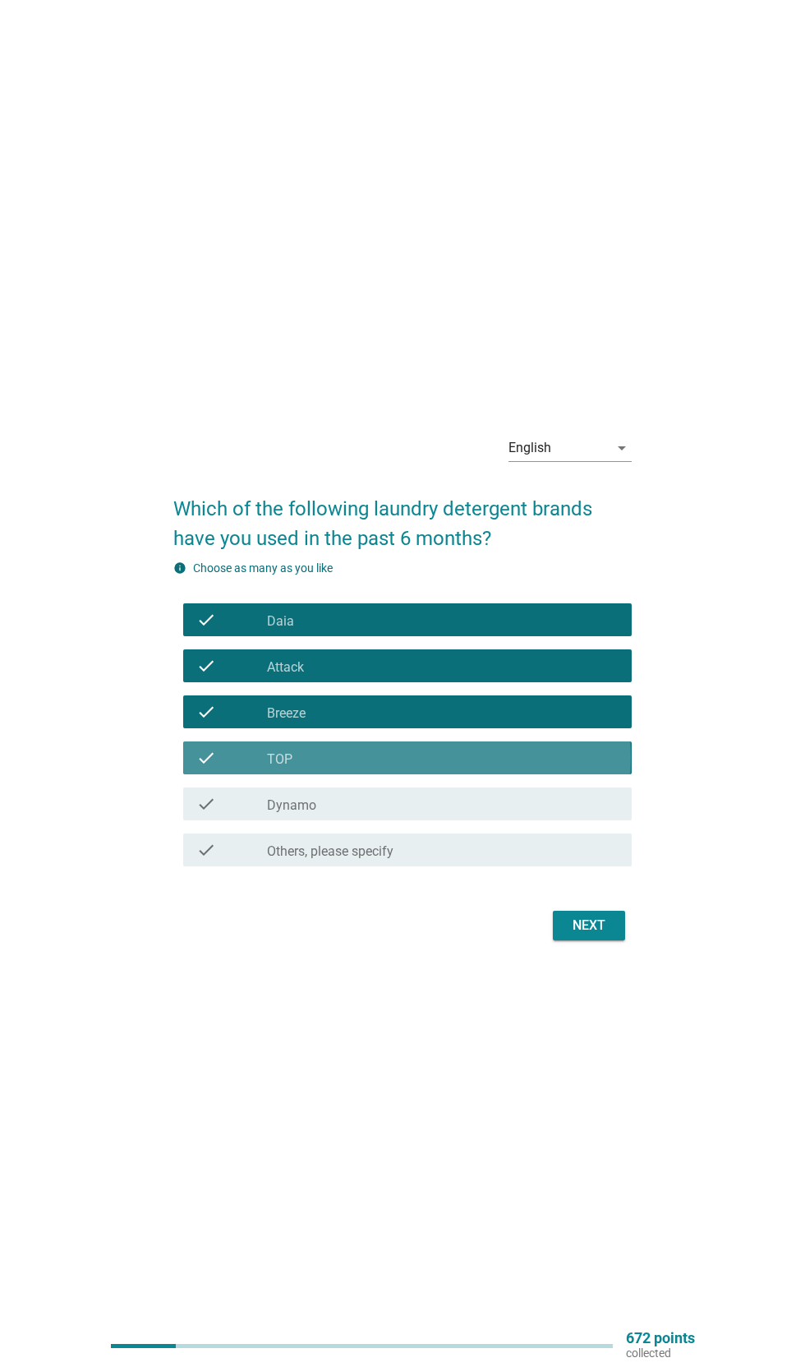
click at [203, 814] on icon "check" at bounding box center [206, 804] width 20 height 20
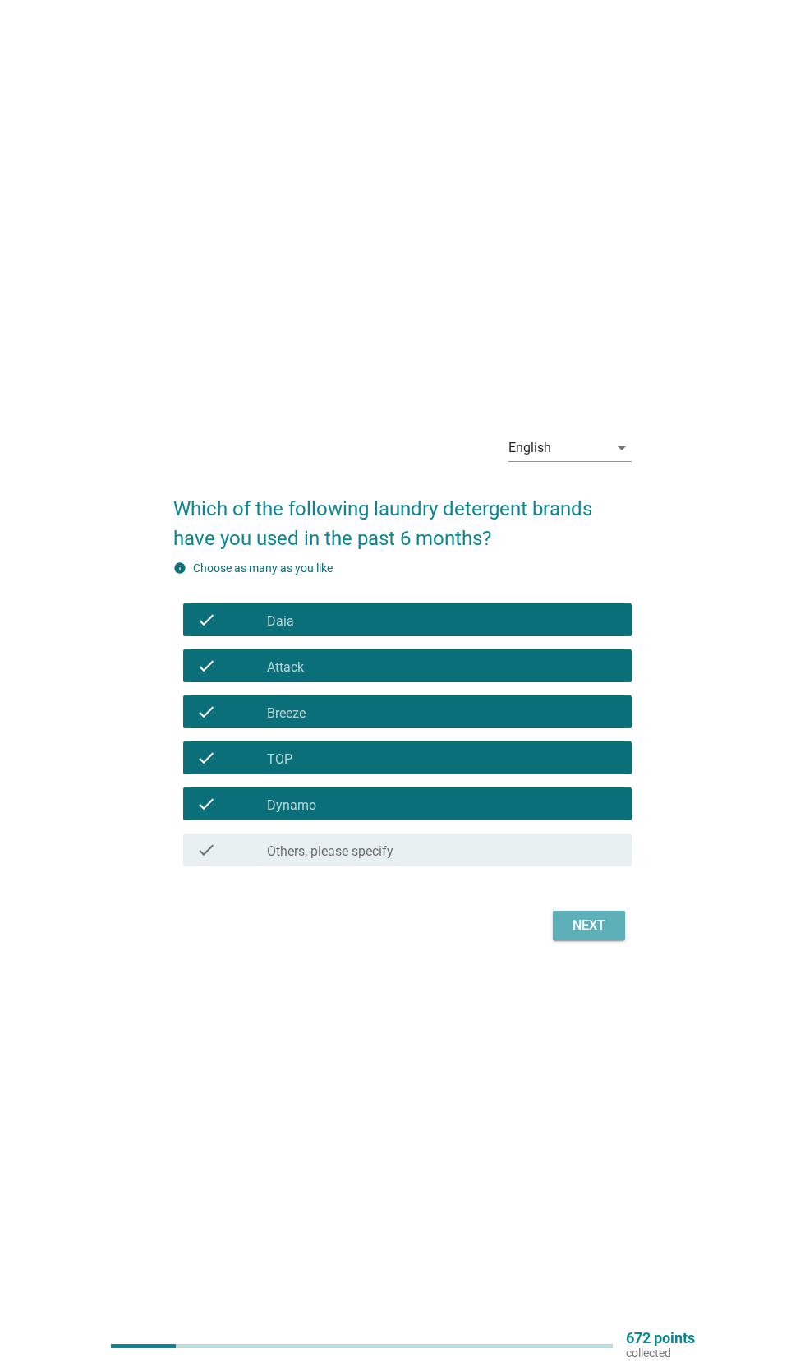
click at [602, 935] on div "Next" at bounding box center [589, 926] width 46 height 20
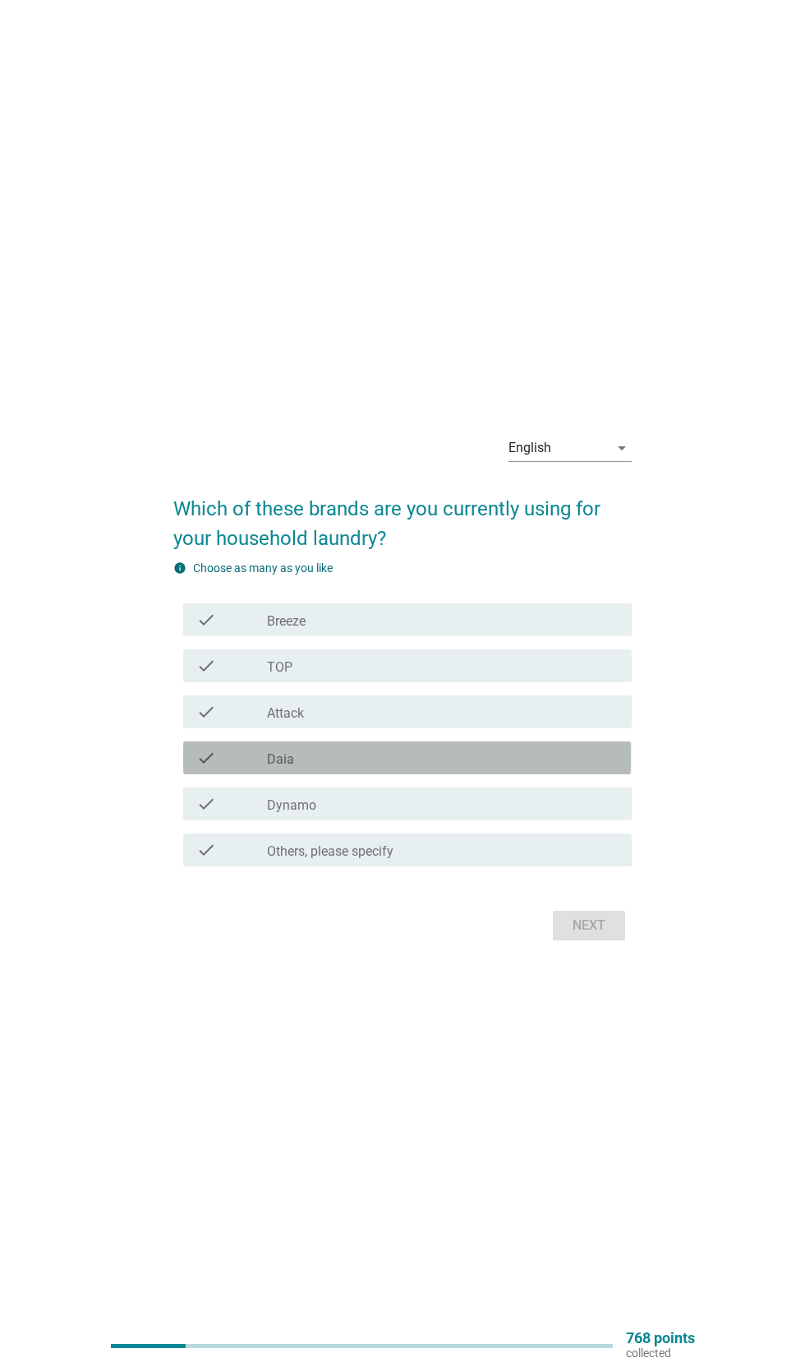
click at [206, 768] on icon "check" at bounding box center [206, 758] width 20 height 20
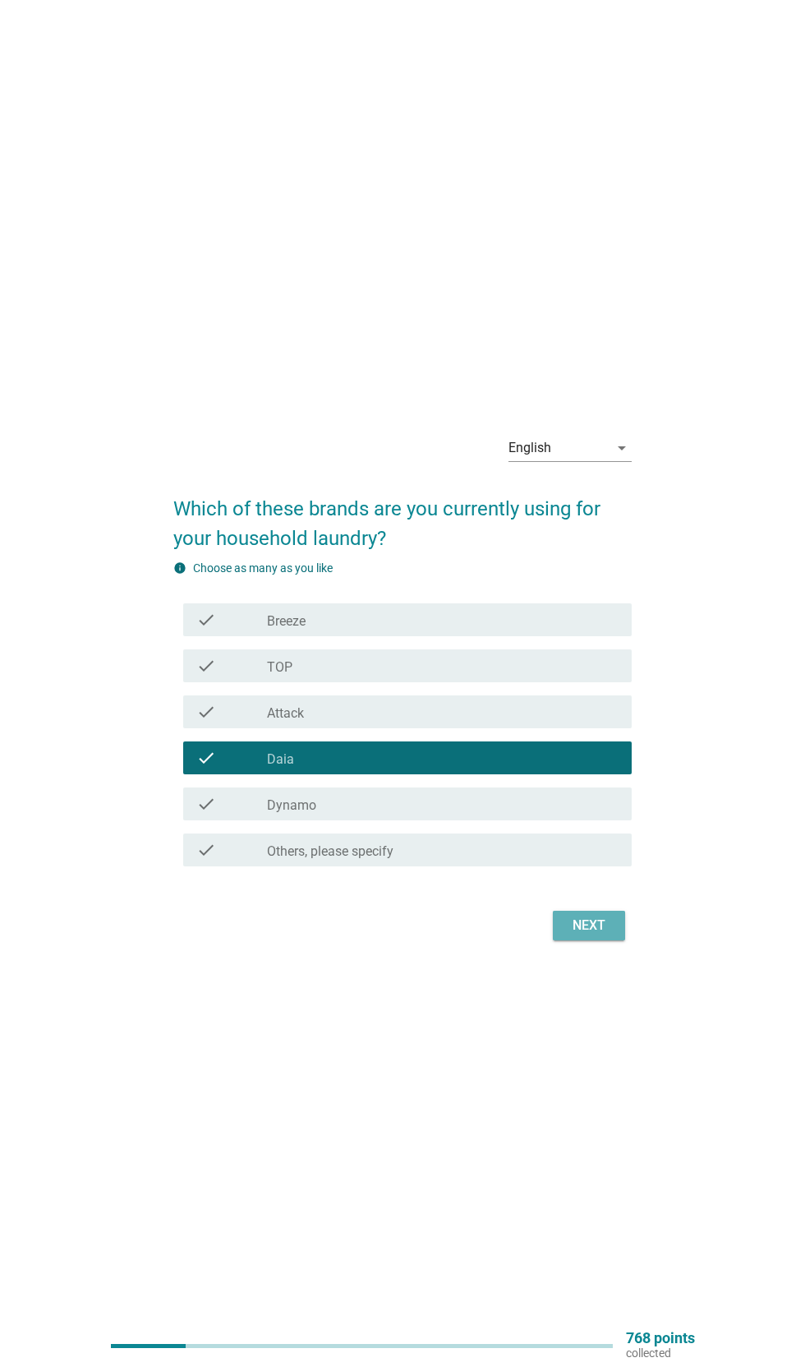
click at [600, 935] on div "Next" at bounding box center [589, 926] width 46 height 20
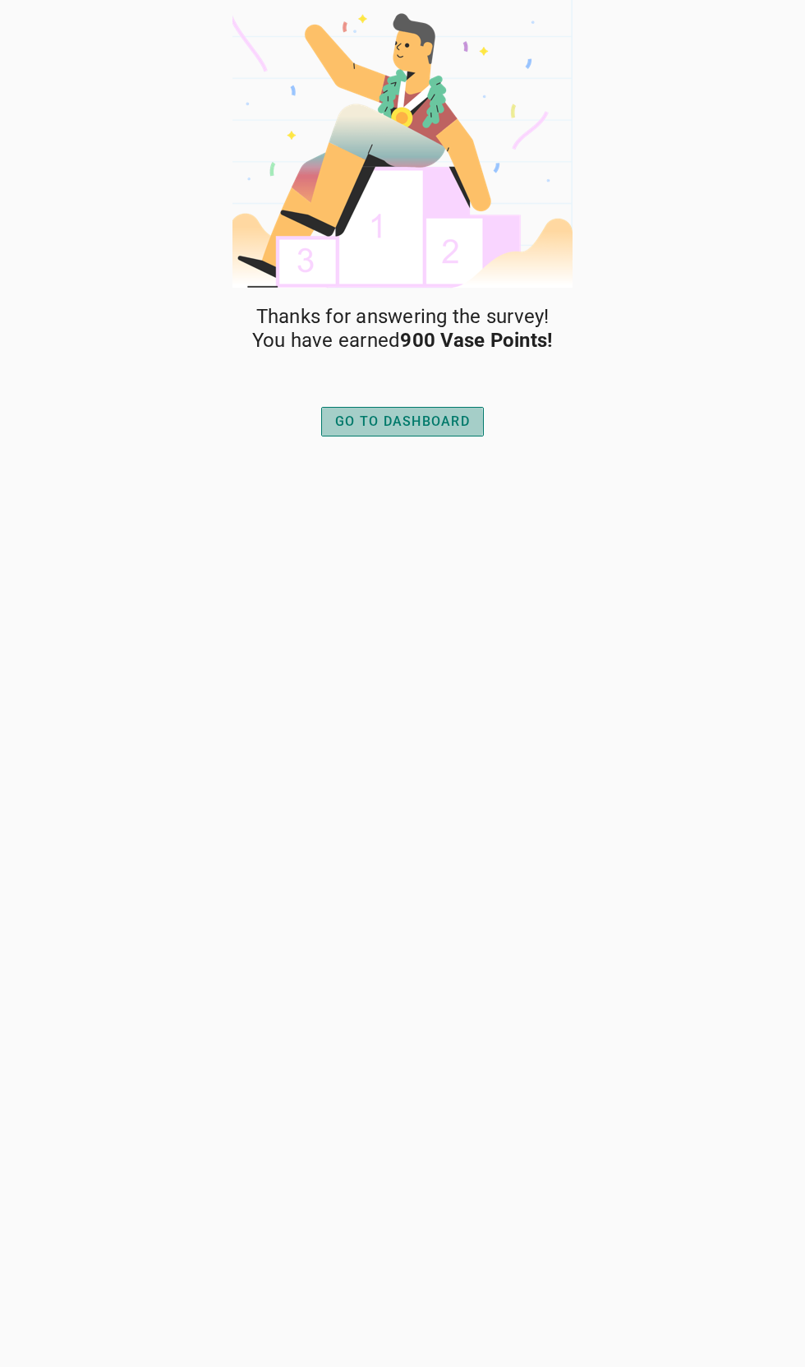
click at [377, 425] on div "GO TO DASHBOARD" at bounding box center [402, 422] width 135 height 20
